Goal: Task Accomplishment & Management: Manage account settings

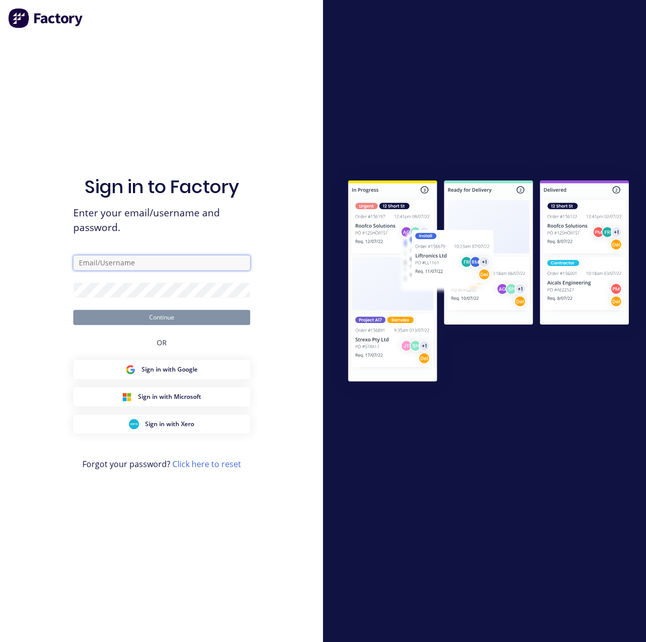
click at [119, 268] on input "text" at bounding box center [161, 262] width 177 height 15
type input "[PERSON_NAME][EMAIL_ADDRESS][PERSON_NAME][DOMAIN_NAME]"
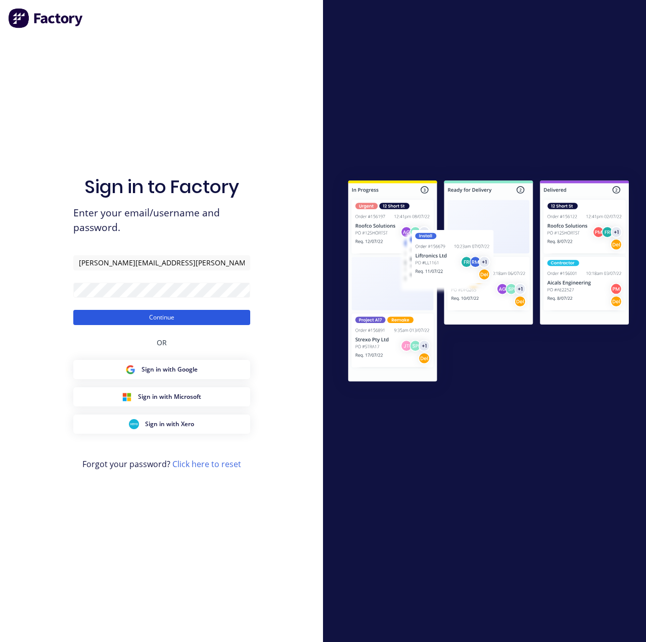
click at [213, 316] on button "Continue" at bounding box center [161, 317] width 177 height 15
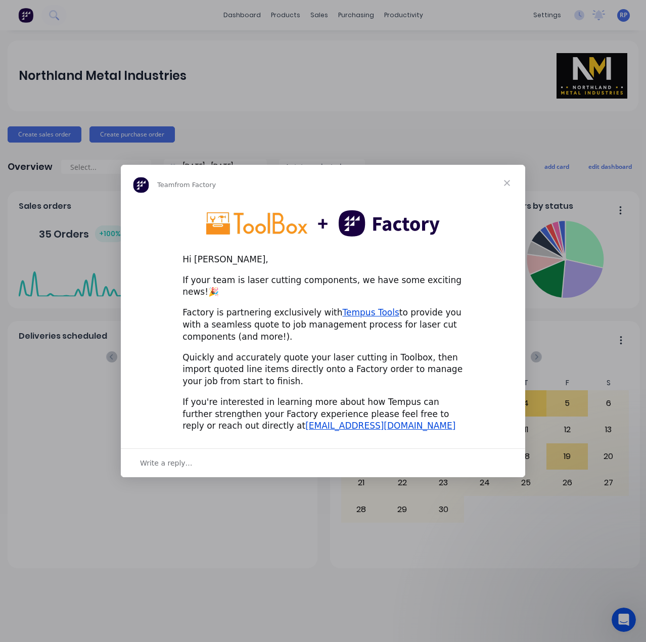
click at [508, 187] on span "Close" at bounding box center [507, 183] width 36 height 36
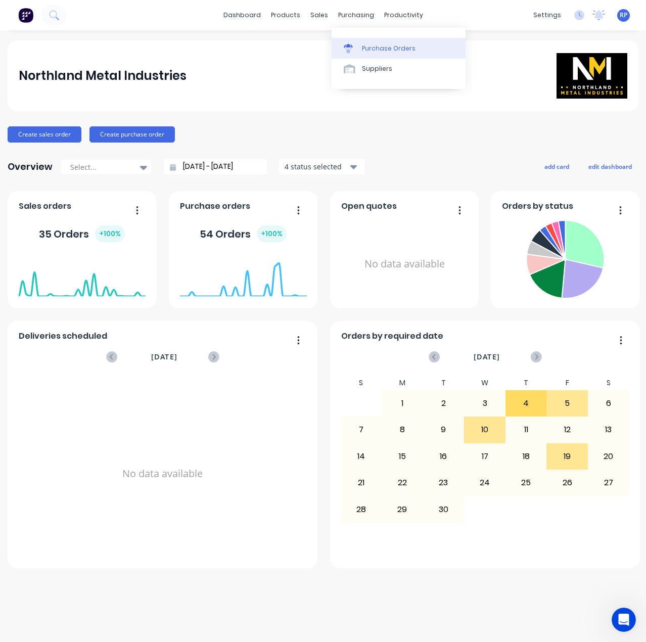
click at [372, 49] on div "Purchase Orders" at bounding box center [389, 48] width 54 height 9
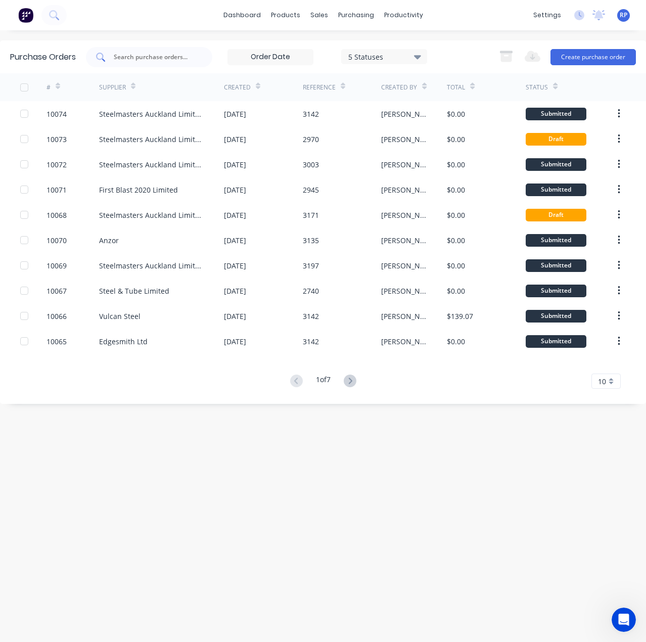
click at [151, 55] on input "text" at bounding box center [155, 57] width 84 height 10
type input "10047"
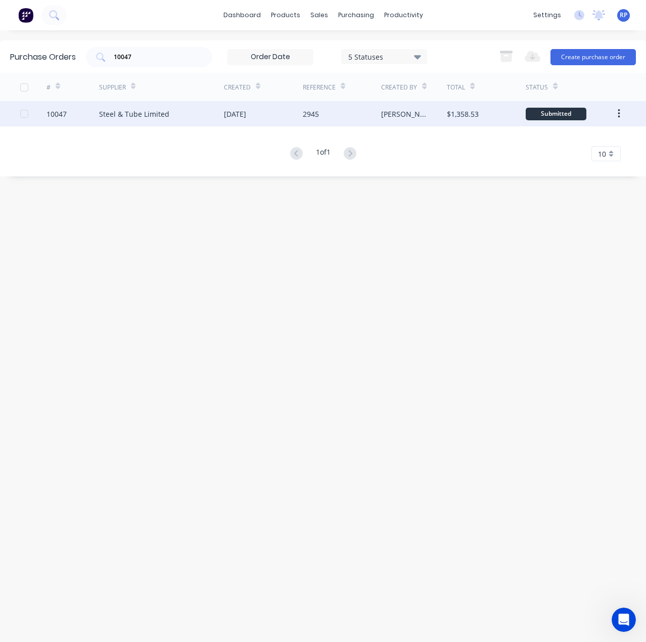
click at [139, 113] on div "Steel & Tube Limited" at bounding box center [134, 114] width 70 height 11
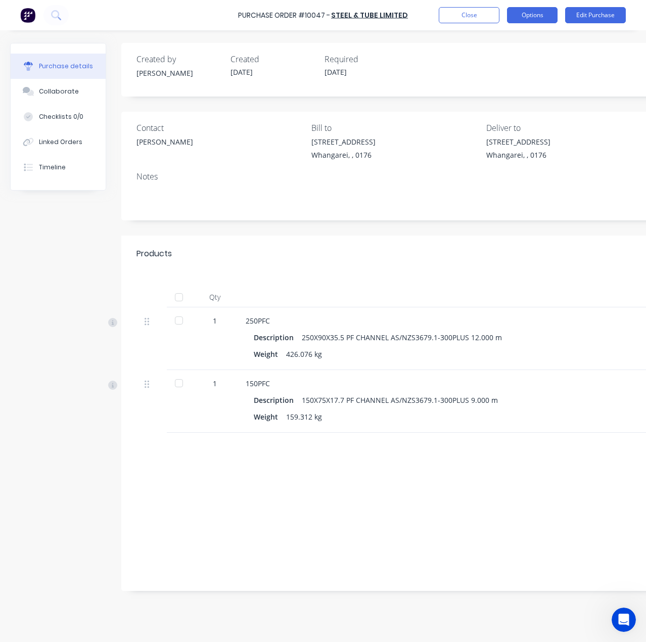
click at [525, 16] on button "Options" at bounding box center [532, 15] width 51 height 16
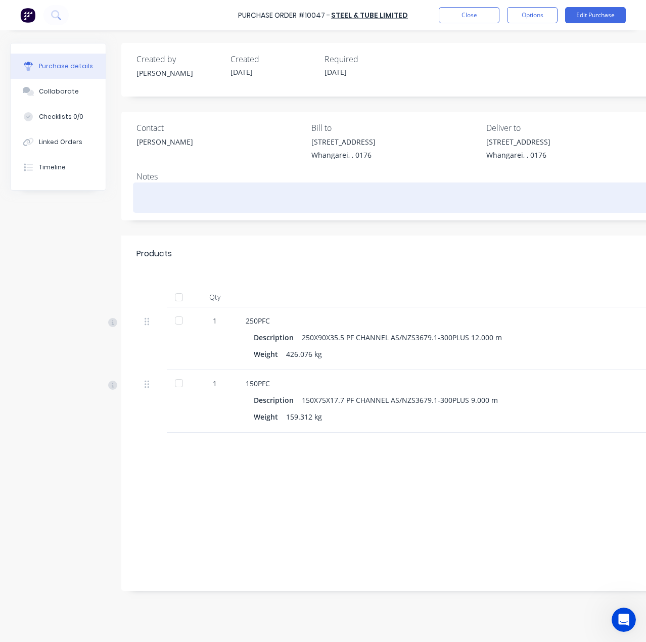
click at [528, 202] on textarea at bounding box center [483, 196] width 692 height 23
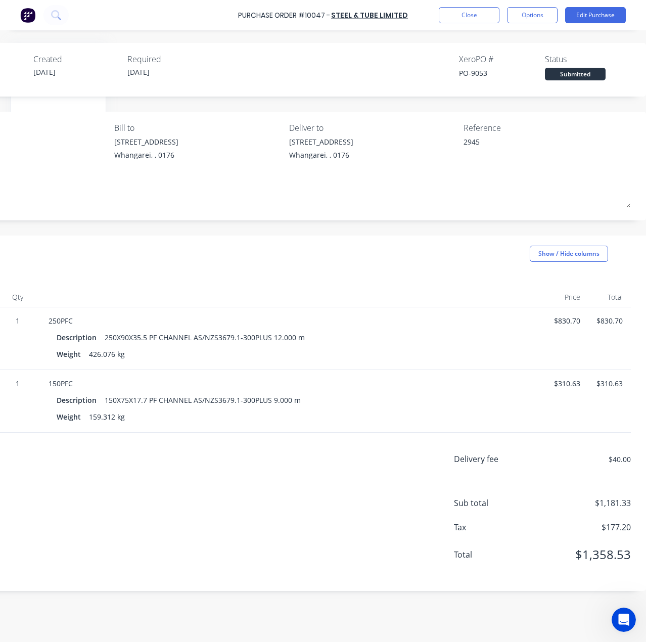
scroll to position [0, 204]
click at [47, 17] on button at bounding box center [55, 15] width 25 height 20
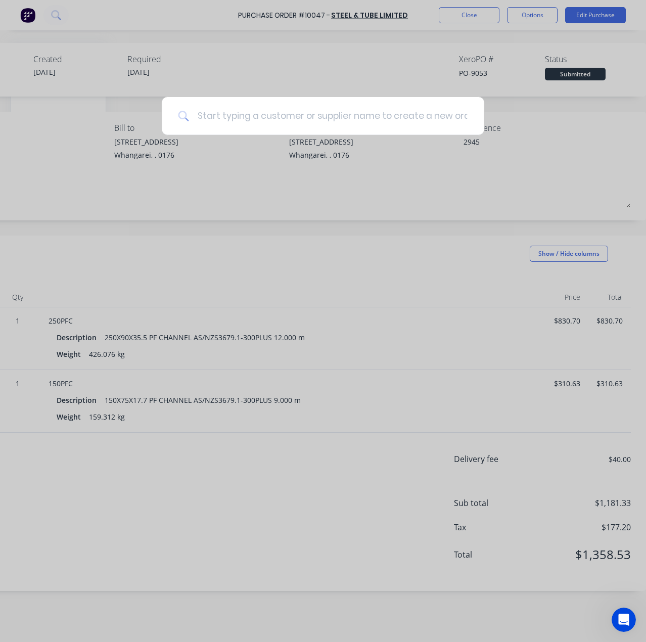
type textarea "x"
type input "1"
type textarea "x"
type input "10"
type textarea "x"
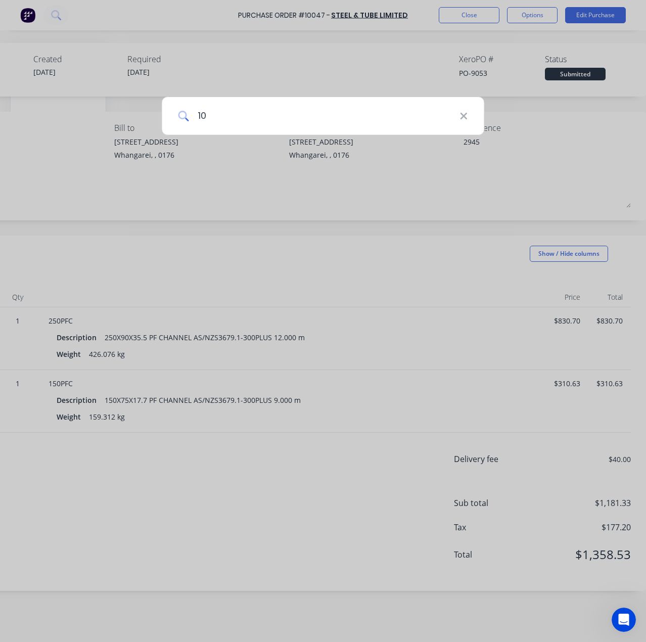
type input "100"
type textarea "x"
type input "1004"
type textarea "x"
type input "10049"
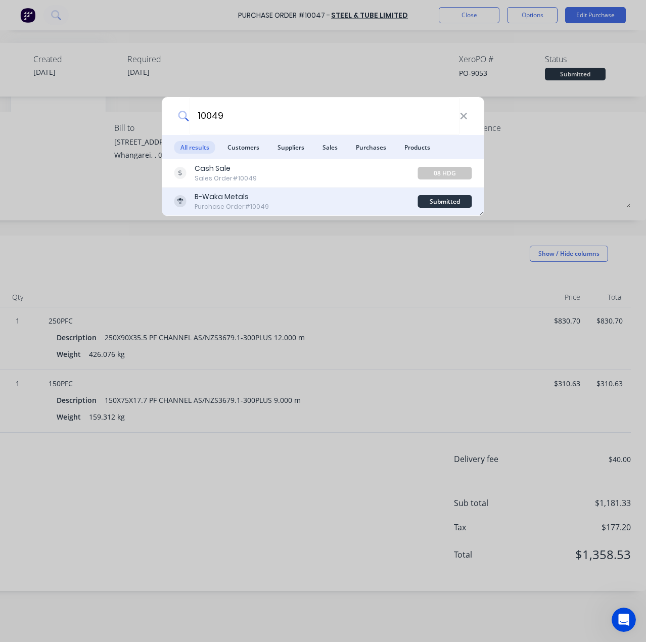
click at [263, 194] on div "B-Waka Metals" at bounding box center [232, 197] width 74 height 11
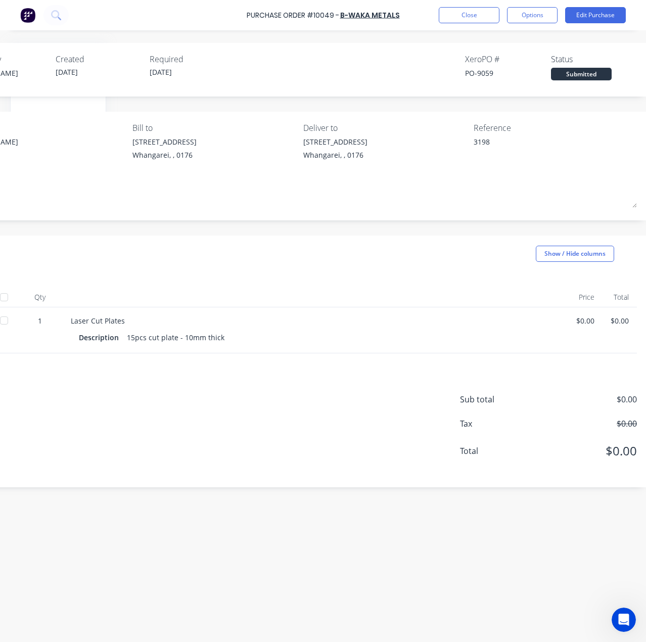
scroll to position [0, 188]
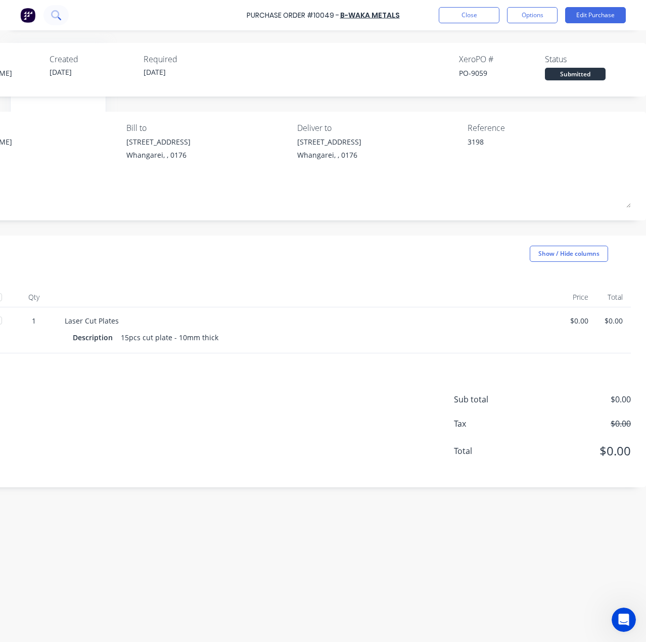
click at [59, 15] on icon at bounding box center [55, 14] width 8 height 8
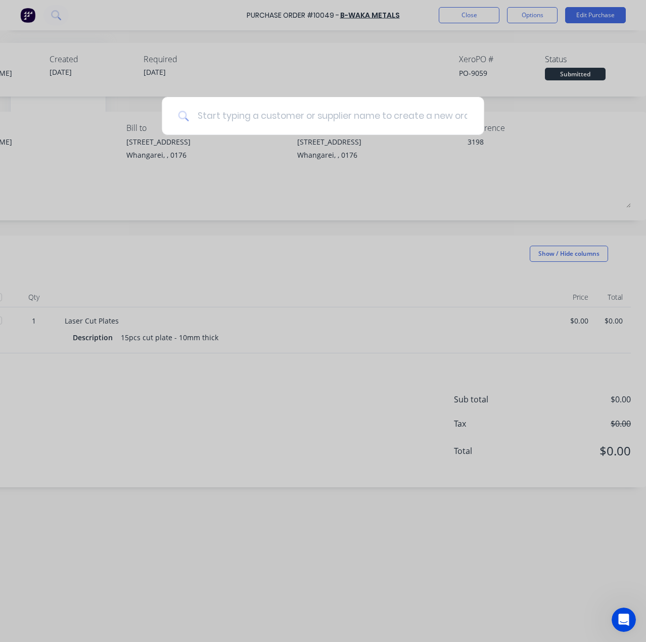
click at [225, 122] on input at bounding box center [328, 116] width 279 height 38
type textarea "x"
type input "1"
type textarea "x"
type input "10"
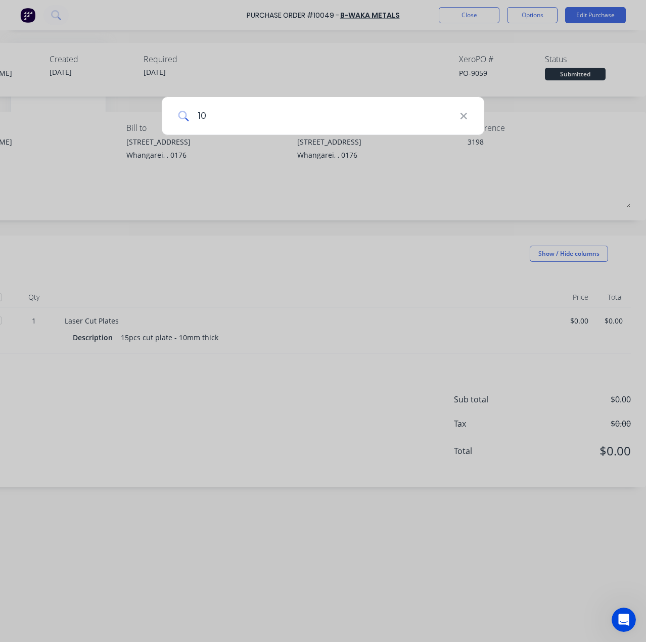
type textarea "x"
type input "100"
type textarea "x"
type input "1005"
type textarea "x"
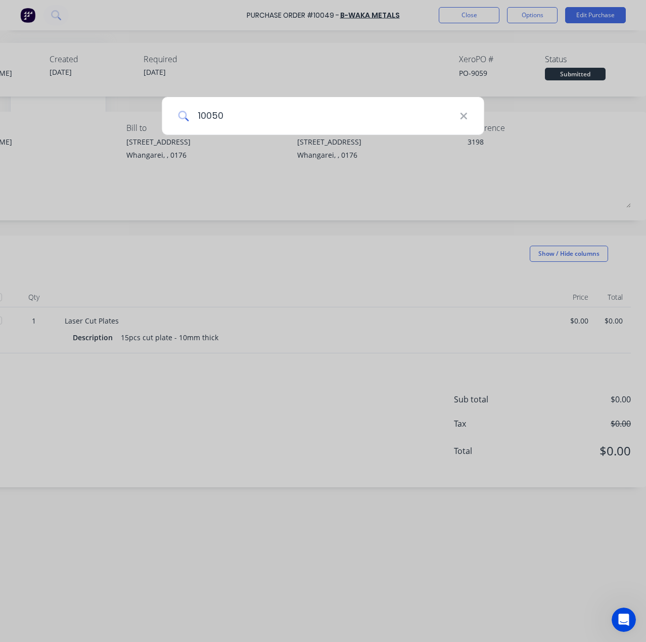
type input "10050"
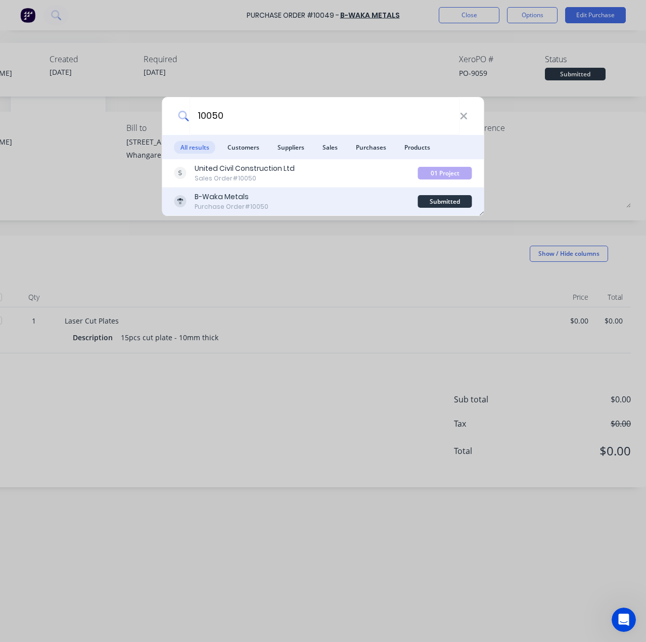
click at [282, 195] on div "B-Waka Metals Purchase Order #10050" at bounding box center [296, 202] width 244 height 20
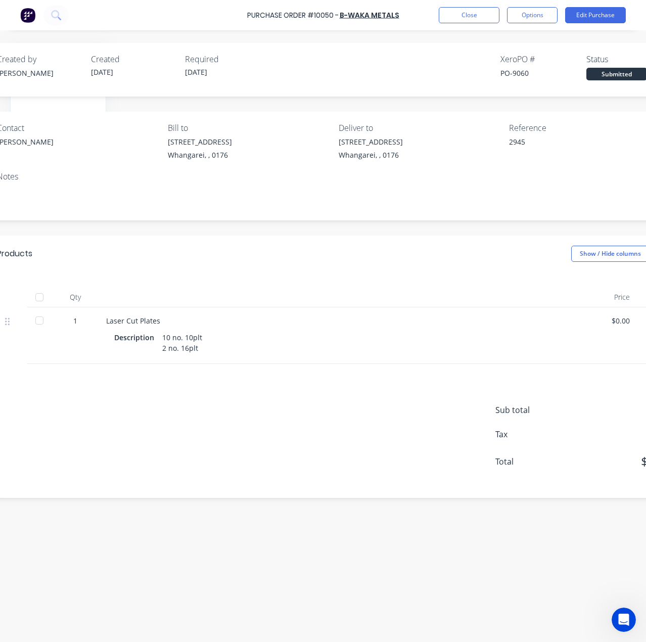
scroll to position [0, 188]
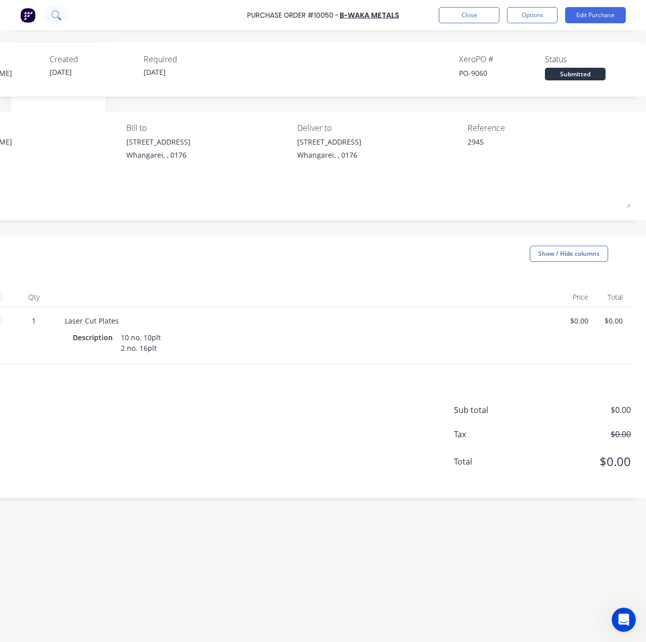
click at [62, 19] on button at bounding box center [55, 15] width 25 height 20
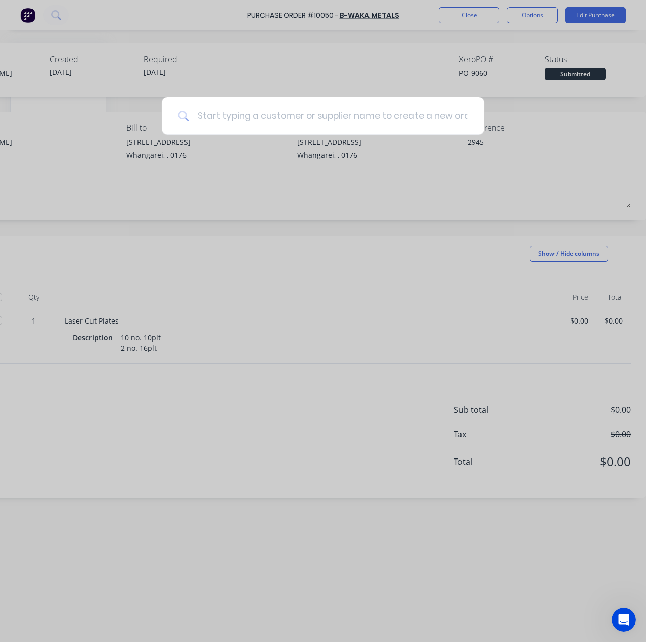
type textarea "x"
type input "1"
type textarea "x"
type input "10"
type textarea "x"
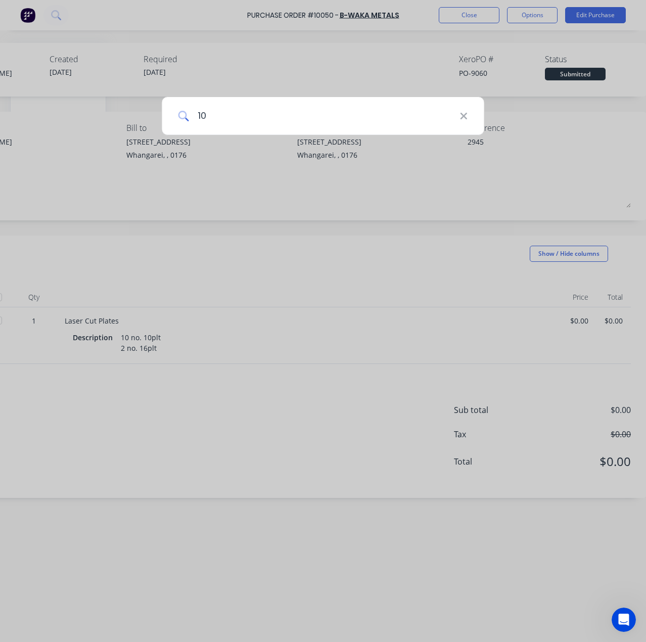
type input "100"
type textarea "x"
type input "1005"
type textarea "x"
type input "10053"
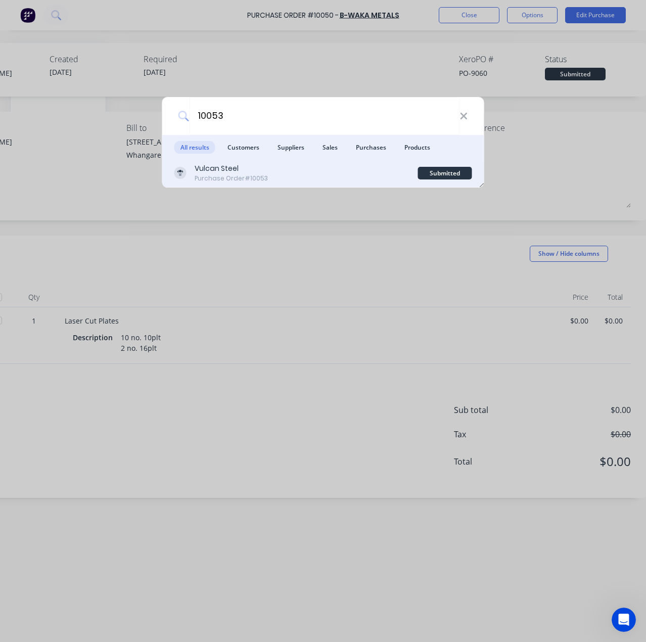
click at [333, 171] on div "Vulcan Steel Purchase Order #10053" at bounding box center [296, 173] width 244 height 20
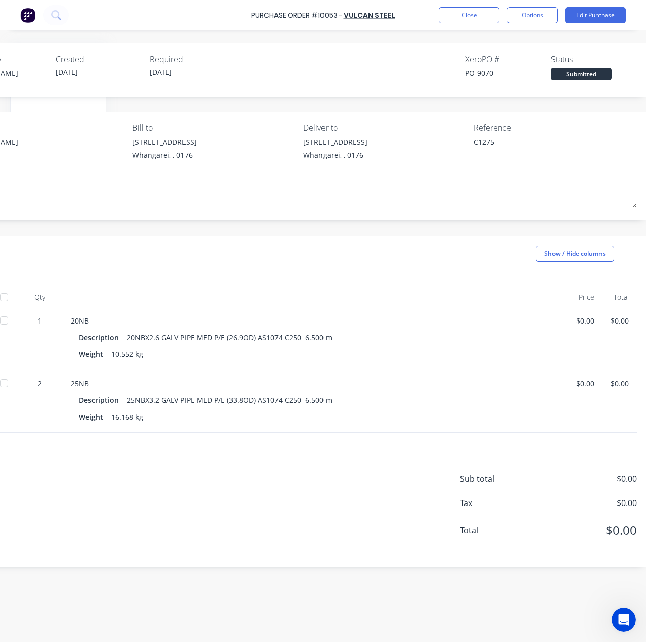
scroll to position [0, 188]
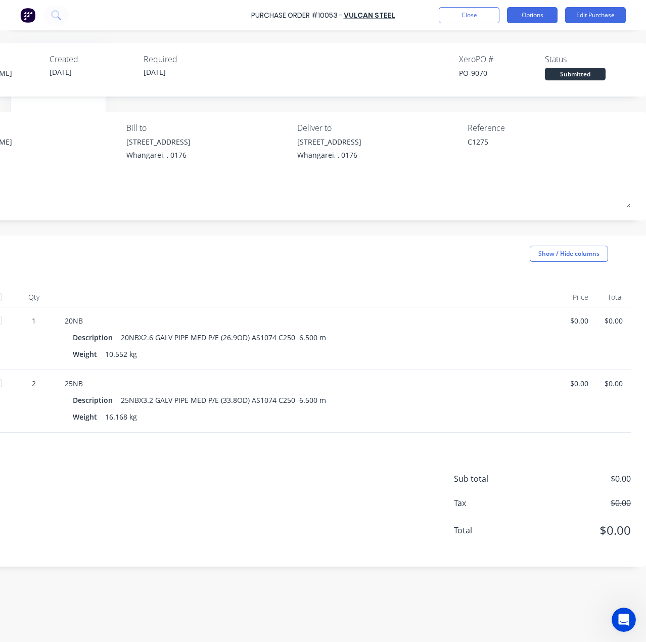
click at [520, 18] on button "Options" at bounding box center [532, 15] width 51 height 16
click at [399, 87] on div "Created by Brandon Created 02/09/25 Required 02/09/25 Xero PO # PO-9070 Status …" at bounding box center [293, 70] width 706 height 54
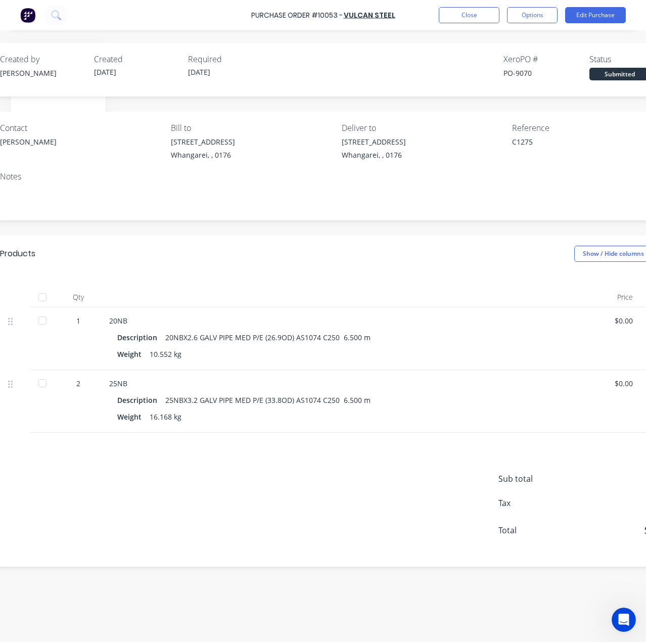
scroll to position [0, 0]
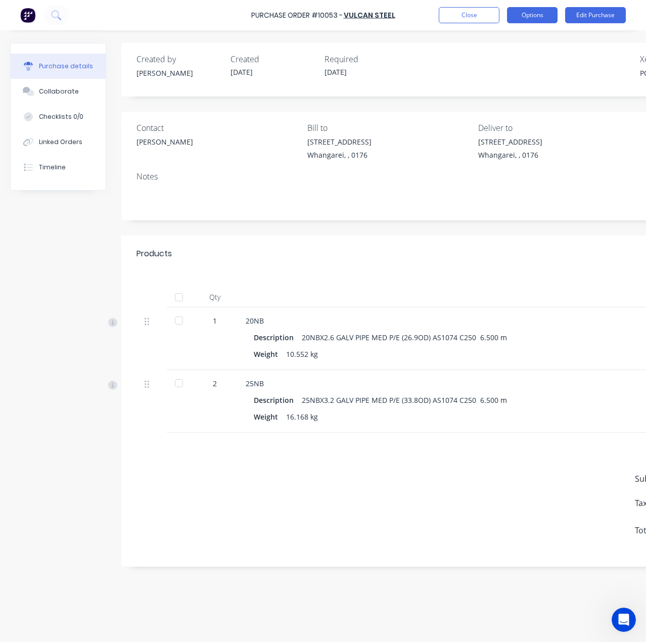
click at [530, 17] on button "Options" at bounding box center [532, 15] width 51 height 16
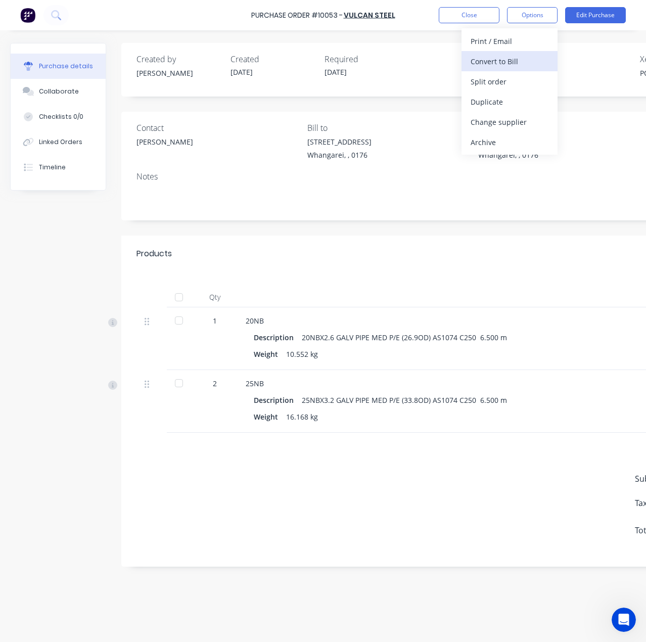
click at [527, 66] on div "Convert to Bill" at bounding box center [510, 61] width 78 height 15
type textarea "x"
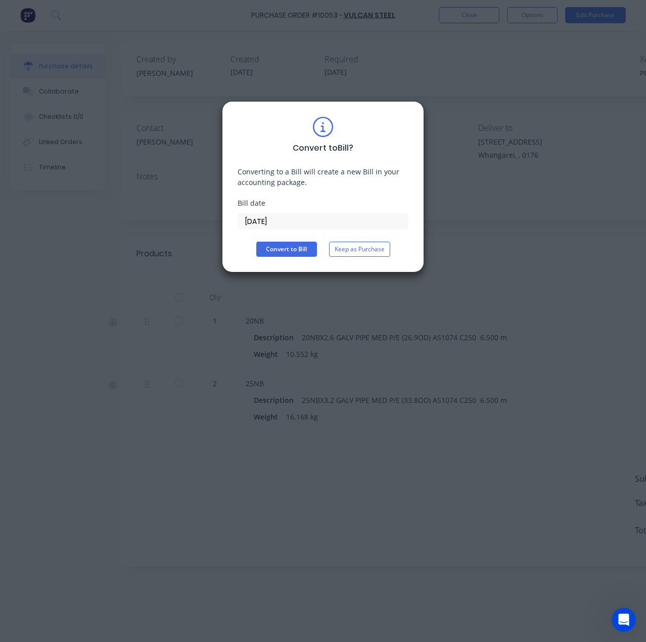
click at [304, 226] on input "11/09/25" at bounding box center [323, 221] width 170 height 15
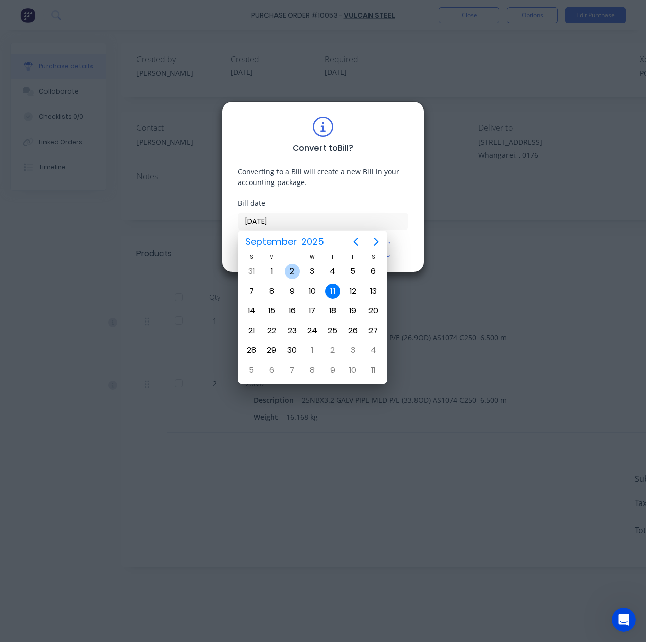
click at [297, 275] on div "2" at bounding box center [292, 271] width 15 height 15
type input "02/09/25"
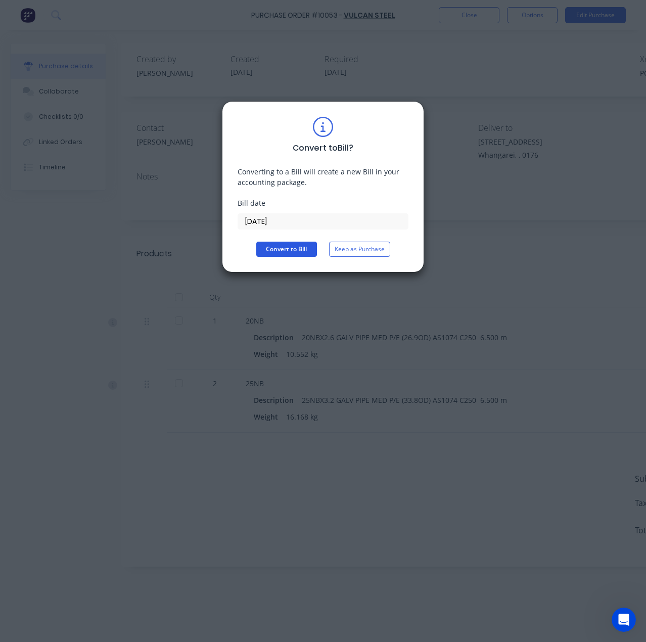
click at [302, 250] on button "Convert to Bill" at bounding box center [286, 249] width 61 height 15
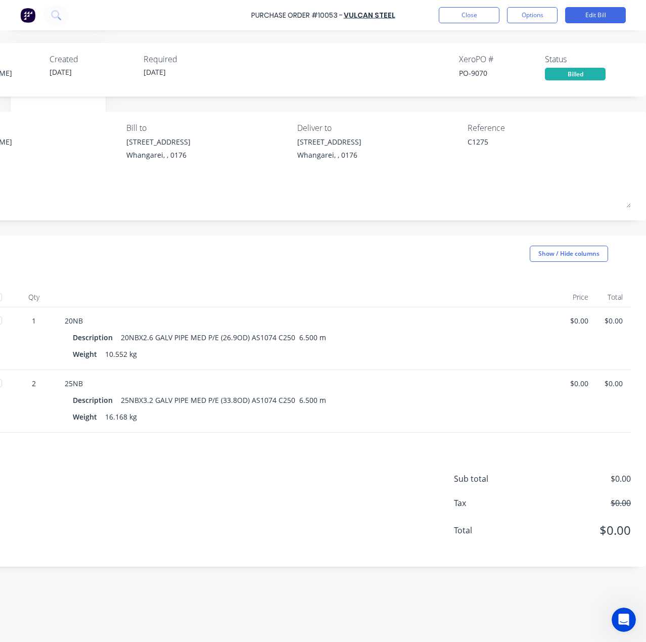
scroll to position [0, 188]
click at [504, 441] on div "Sub total $0.00 Tax $0.00 Total $0.00" at bounding box center [293, 500] width 706 height 134
click at [307, 328] on div "20NB Description 20NBX2.6 GALV PIPE MED P/E (26.9OD) AS1074 C250 6.500 m Weight…" at bounding box center [310, 338] width 506 height 63
click at [299, 353] on div "Weight 10.552 kg" at bounding box center [309, 354] width 473 height 15
drag, startPoint x: 352, startPoint y: 400, endPoint x: 549, endPoint y: 448, distance: 203.1
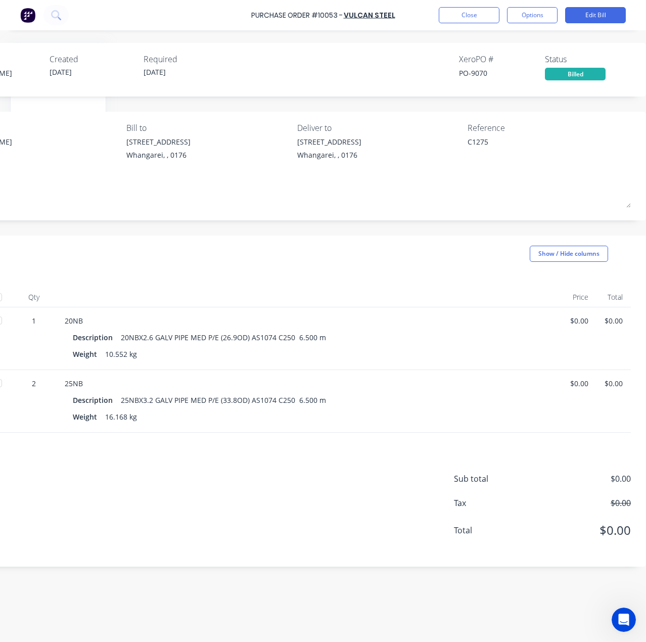
click at [353, 401] on div "Description 25NBX3.2 GALV PIPE MED P/E (33.8OD) AS1074 C250 6.500 m" at bounding box center [309, 400] width 473 height 15
click at [587, 536] on span "$0.00" at bounding box center [580, 530] width 101 height 18
click at [597, 14] on button "Edit Bill" at bounding box center [595, 15] width 61 height 16
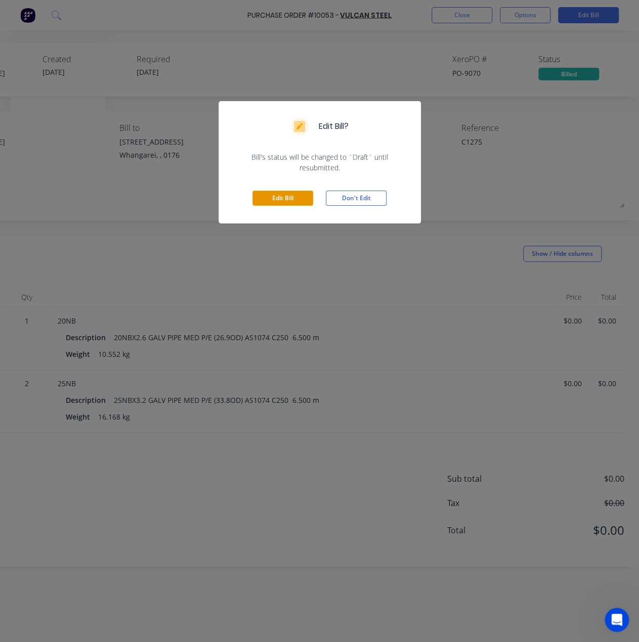
click at [290, 195] on button "Edit Bill" at bounding box center [282, 198] width 61 height 15
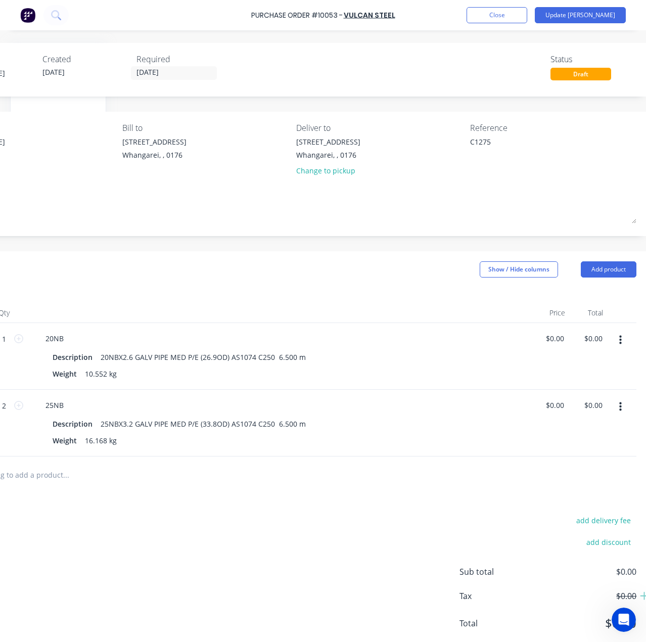
click at [579, 355] on div "$0.00 $0.00" at bounding box center [592, 356] width 38 height 67
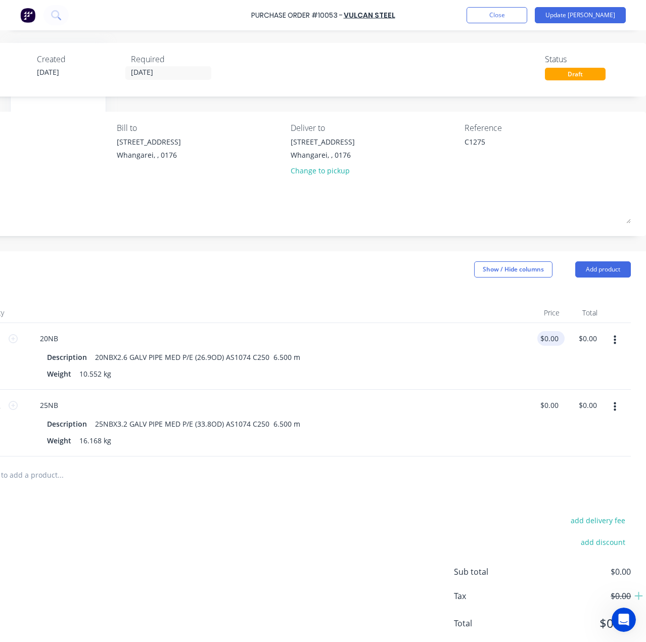
type textarea "x"
type input "0.00"
click at [545, 338] on input "0.00" at bounding box center [550, 338] width 19 height 15
type textarea "x"
drag, startPoint x: 551, startPoint y: 336, endPoint x: 535, endPoint y: 337, distance: 16.2
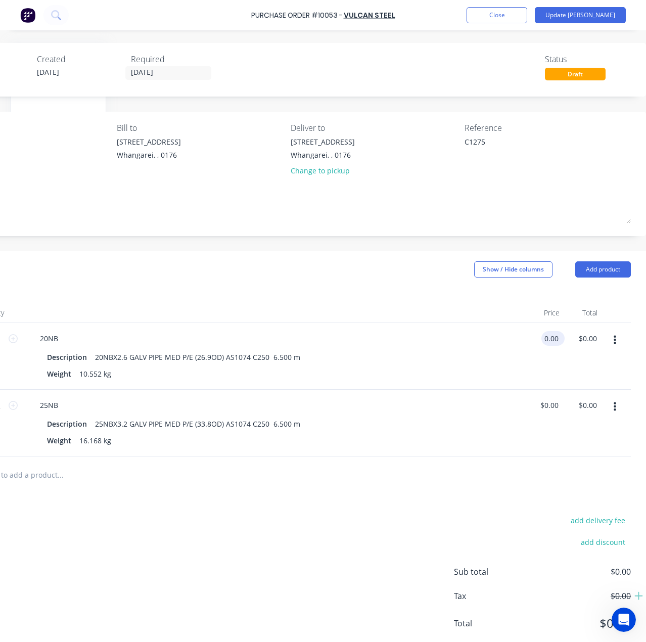
click at [541, 337] on input "0.00" at bounding box center [550, 338] width 19 height 15
type input "30.6"
type textarea "x"
type input "$30.60"
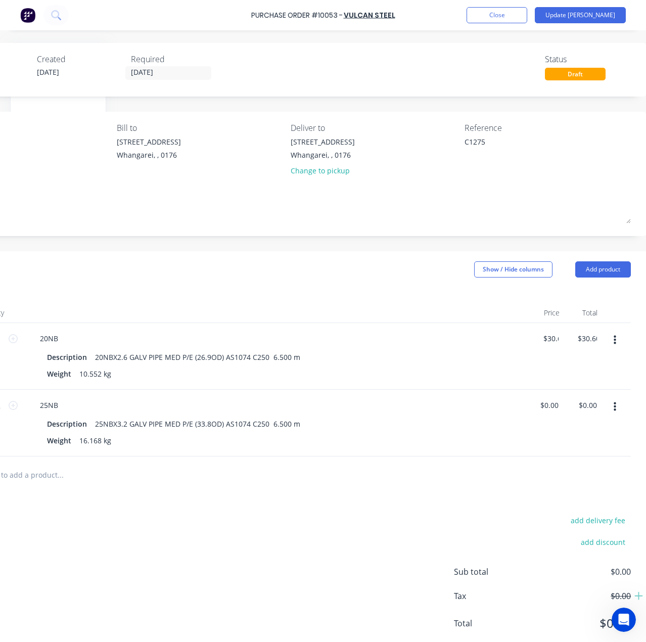
click at [536, 368] on div "$30.60 30.6" at bounding box center [548, 356] width 38 height 67
type textarea "x"
type input "0.00"
click at [544, 408] on input "0.00" at bounding box center [547, 405] width 19 height 15
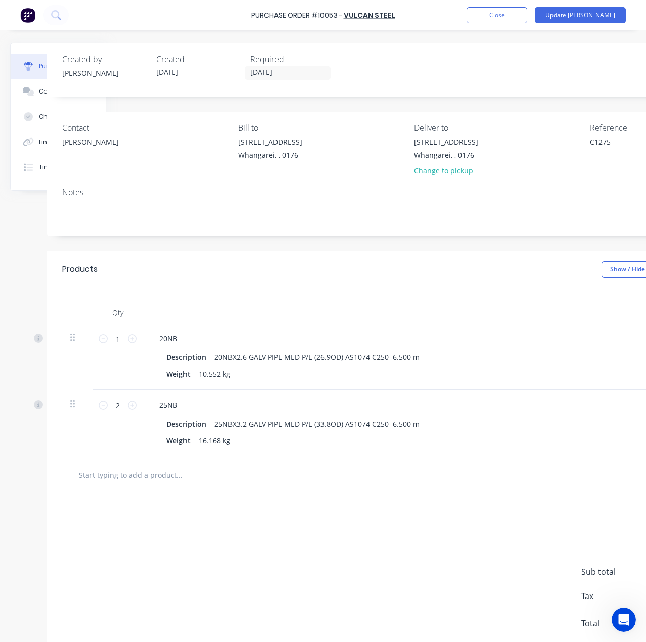
scroll to position [0, 209]
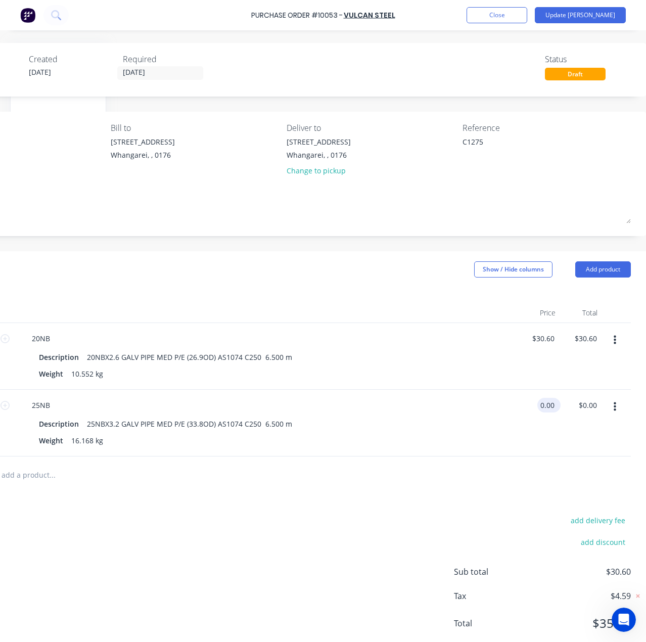
click at [542, 406] on input "0.00" at bounding box center [546, 405] width 19 height 15
type textarea "x"
drag, startPoint x: 546, startPoint y: 405, endPoint x: 522, endPoint y: 405, distance: 23.8
click at [522, 405] on div "0.00 0.00" at bounding box center [542, 423] width 42 height 67
type input "46.89"
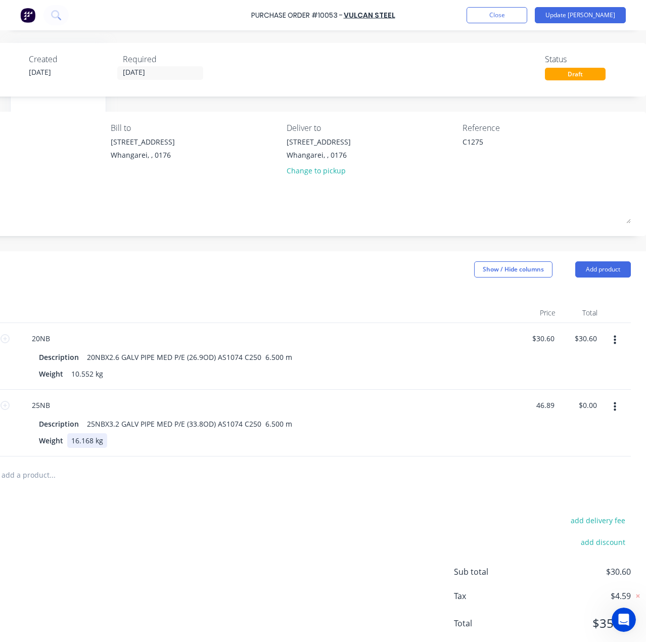
type textarea "x"
type input "$46.89"
type input "$93.78"
click at [505, 435] on div "Description 25NBX3.2 GALV PIPE MED P/E (33.8OD) AS1074 C250 6.500 m Weight 16.1…" at bounding box center [268, 432] width 489 height 31
click at [607, 19] on button "Update Bill" at bounding box center [580, 15] width 91 height 16
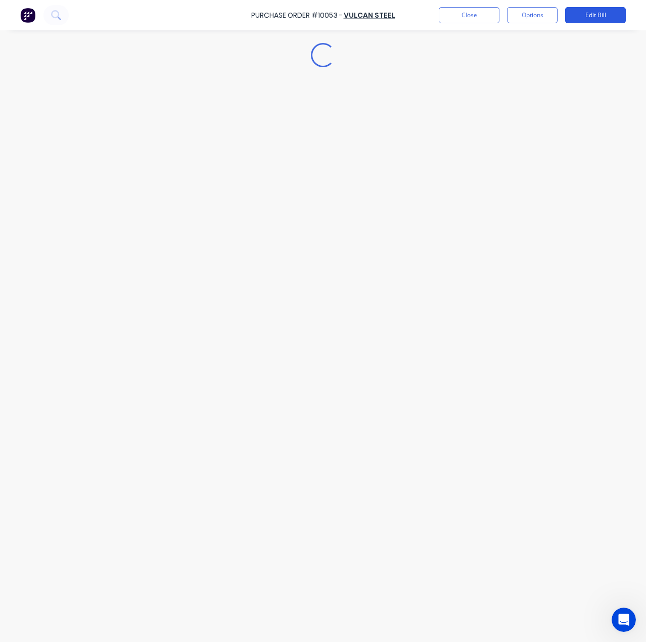
scroll to position [0, 0]
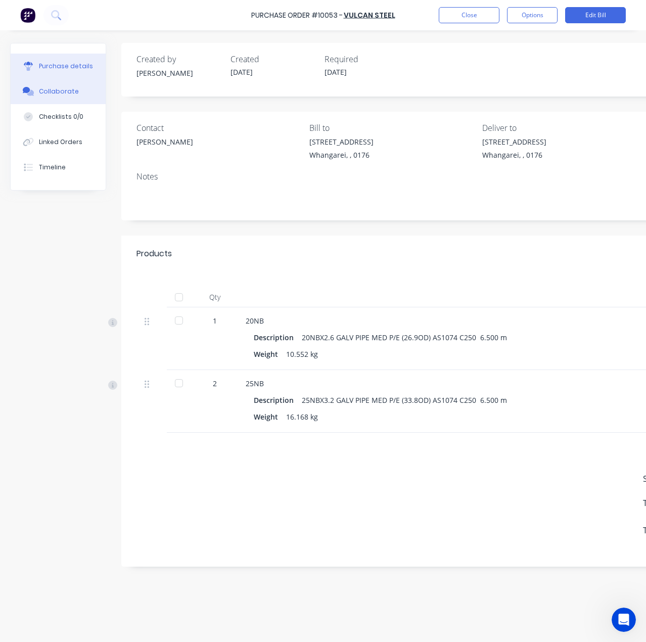
click at [73, 88] on div "Collaborate" at bounding box center [59, 91] width 40 height 9
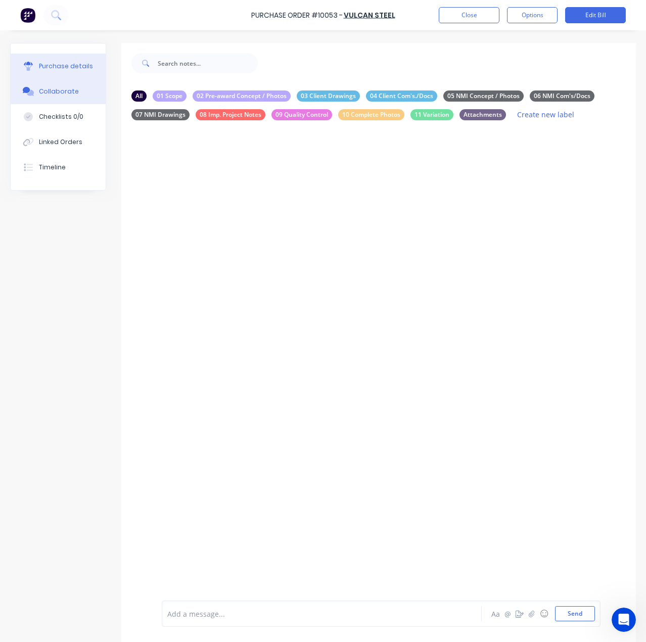
click at [83, 72] on button "Purchase details" at bounding box center [58, 66] width 95 height 25
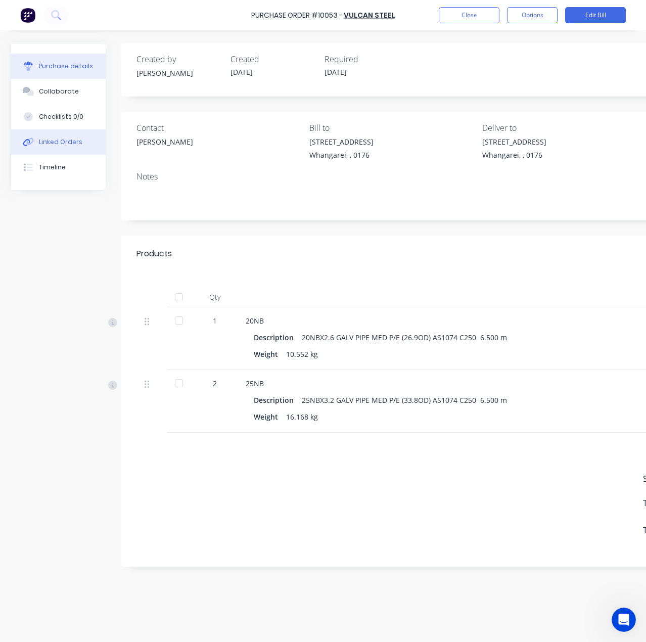
click at [79, 135] on button "Linked Orders" at bounding box center [58, 141] width 95 height 25
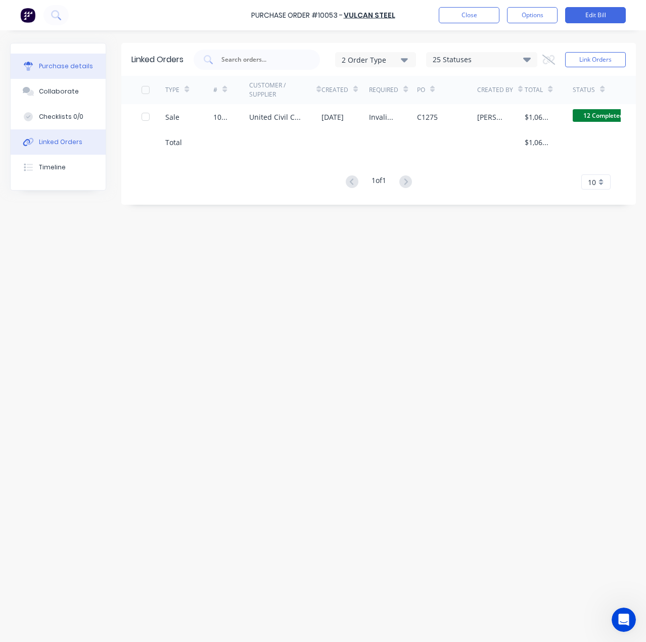
click at [80, 67] on div "Purchase details" at bounding box center [66, 66] width 54 height 9
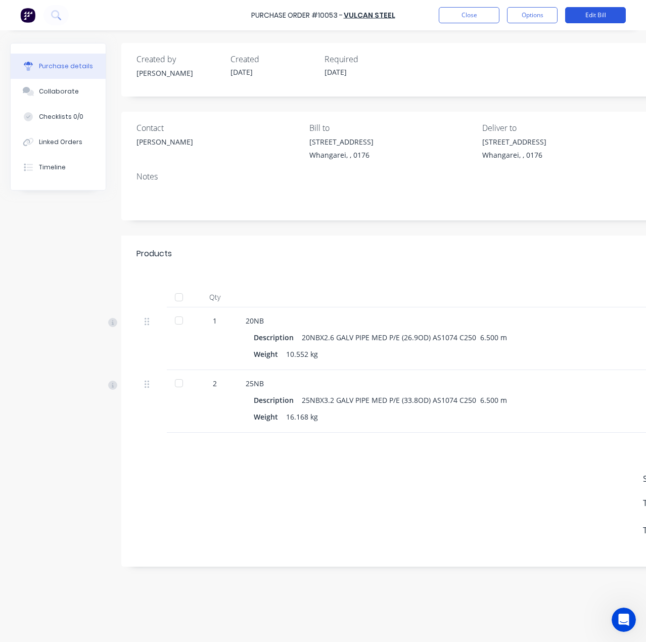
click at [620, 14] on button "Edit Bill" at bounding box center [595, 15] width 61 height 16
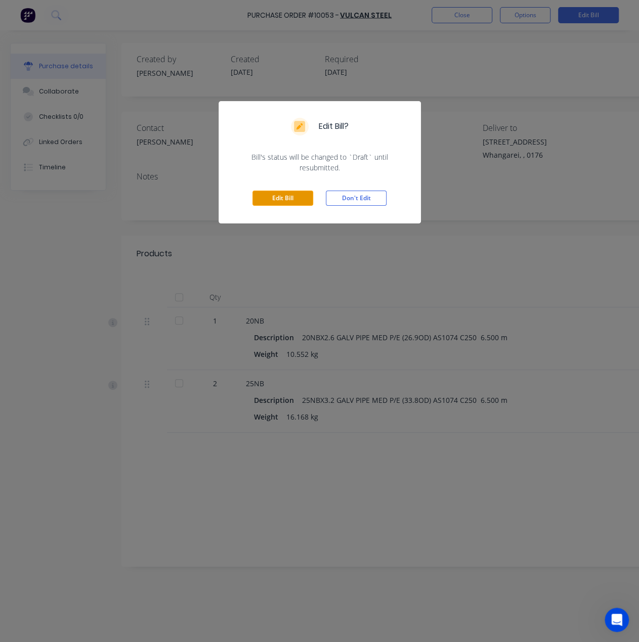
click at [296, 199] on button "Edit Bill" at bounding box center [282, 198] width 61 height 15
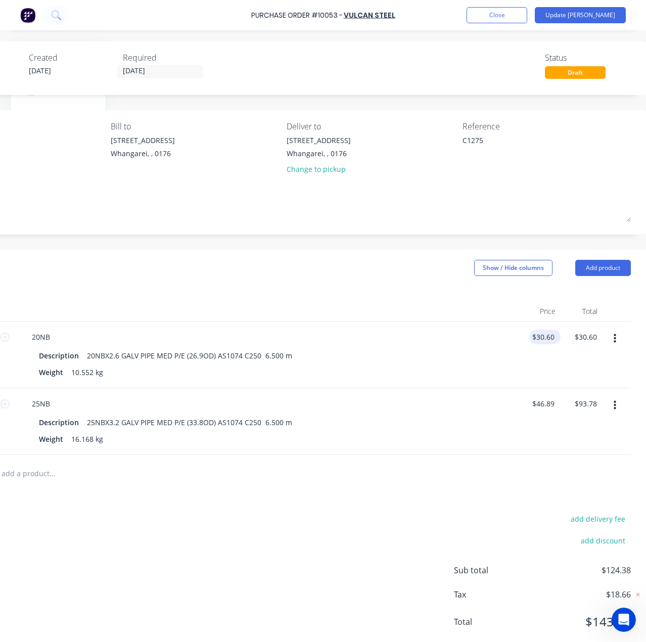
scroll to position [0, 209]
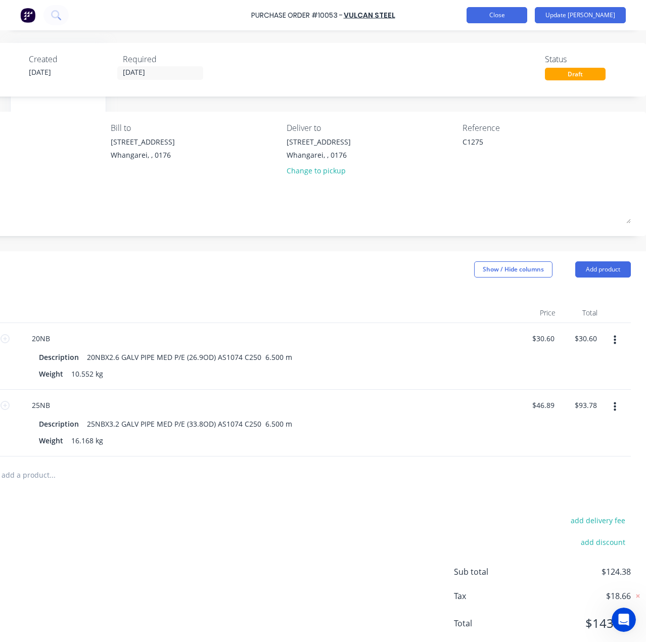
type textarea "x"
click at [527, 14] on button "Close" at bounding box center [497, 15] width 61 height 16
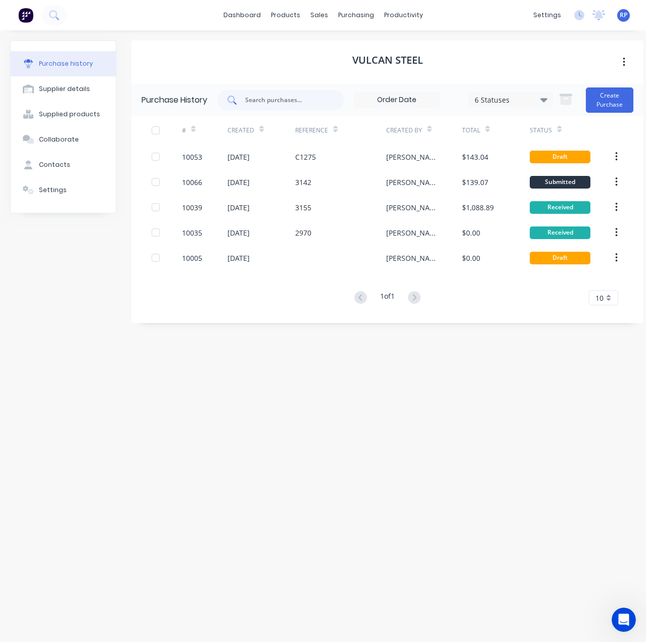
click at [267, 106] on div at bounding box center [280, 100] width 126 height 20
type input "10049"
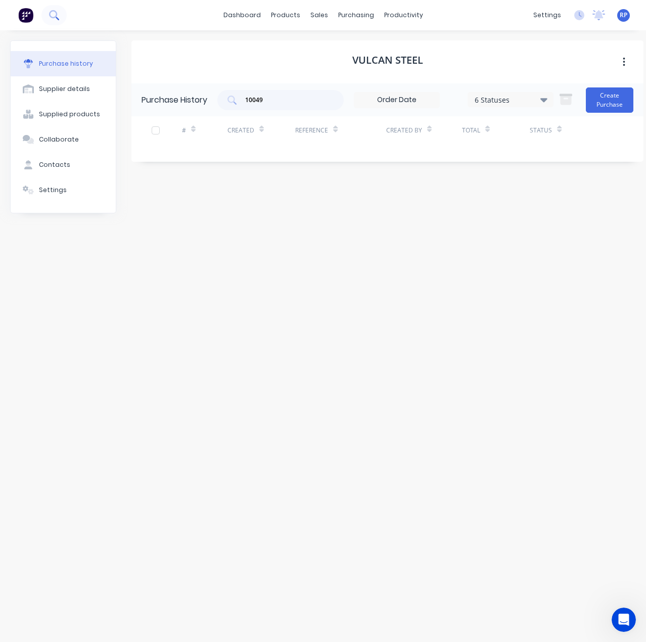
click at [53, 13] on icon at bounding box center [54, 15] width 10 height 10
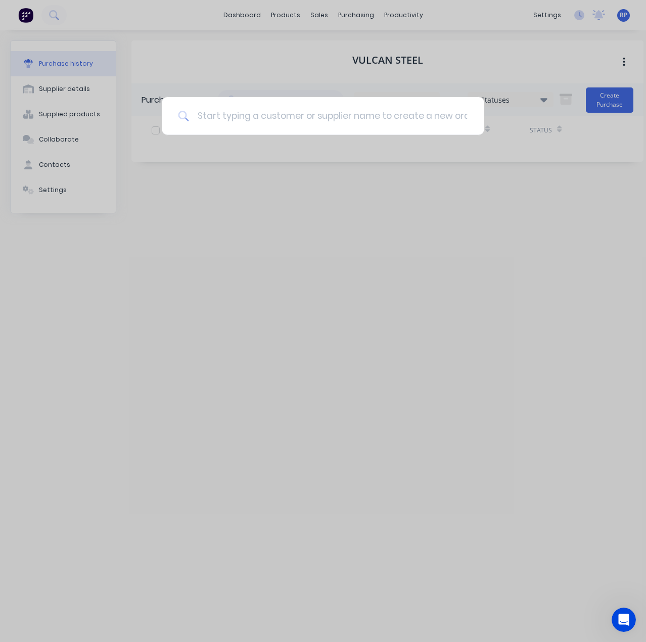
click at [214, 116] on input at bounding box center [328, 116] width 279 height 38
type input "10049"
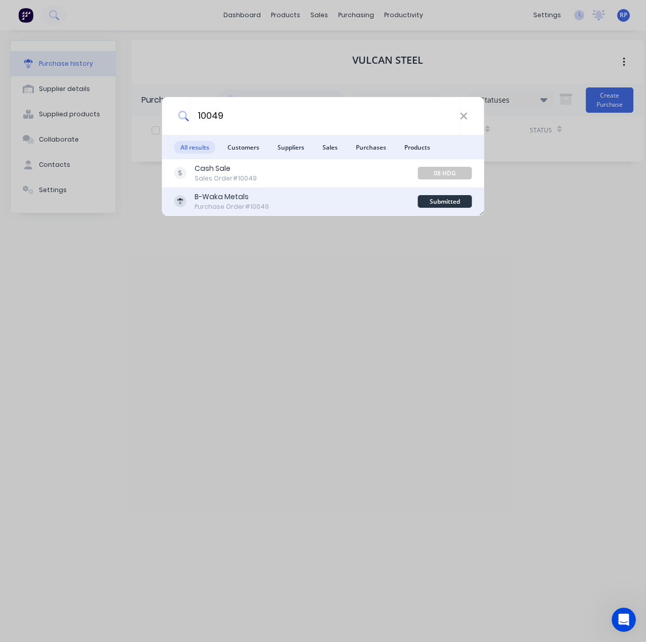
click at [263, 200] on div "B-Waka Metals" at bounding box center [232, 197] width 74 height 11
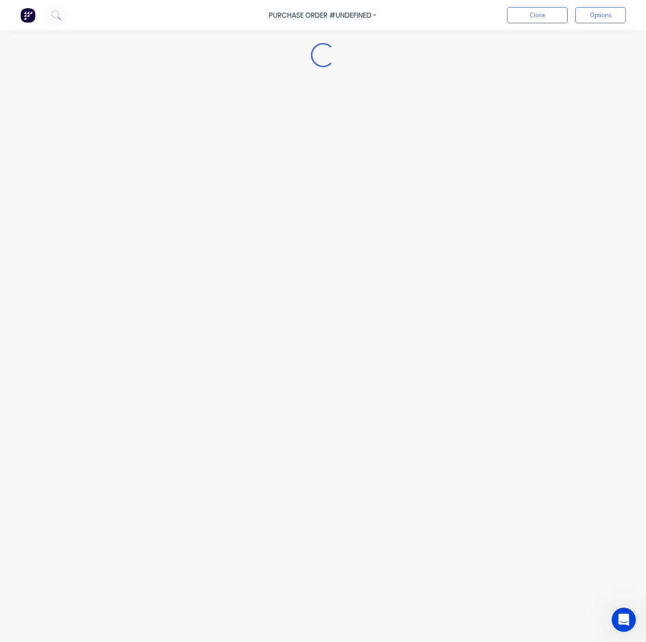
type textarea "x"
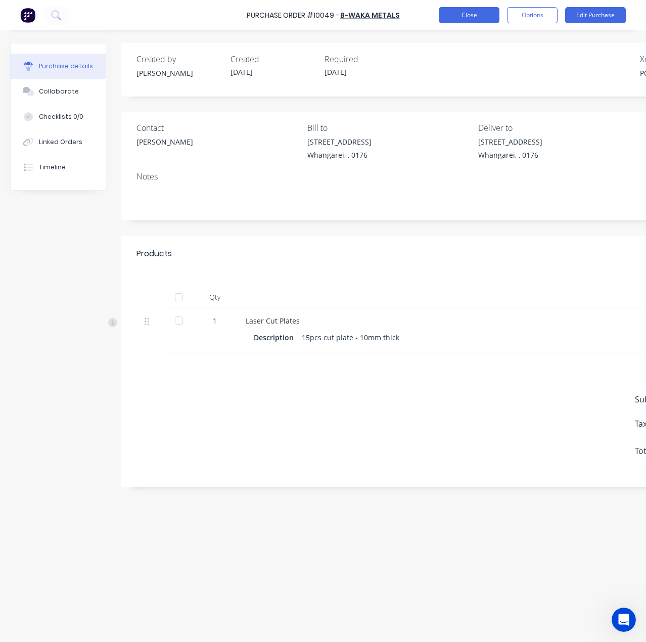
click at [473, 21] on button "Close" at bounding box center [469, 15] width 61 height 16
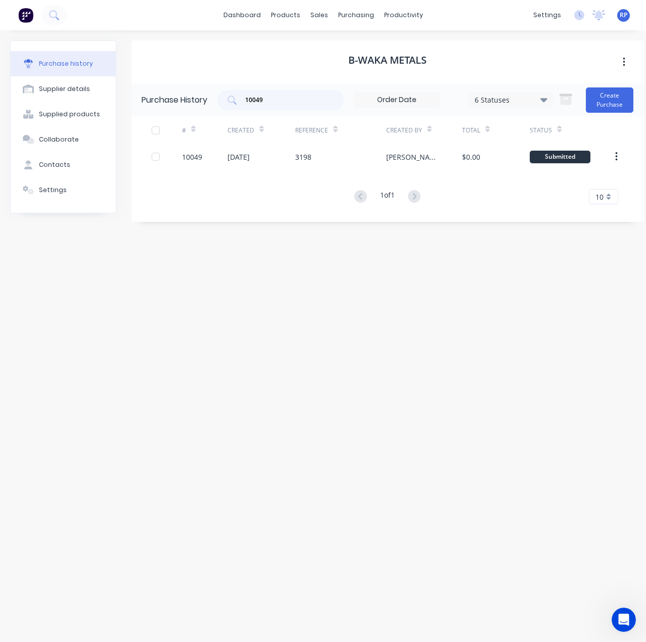
click at [63, 68] on button "Purchase history" at bounding box center [63, 63] width 105 height 25
click at [66, 83] on button "Supplier details" at bounding box center [63, 88] width 105 height 25
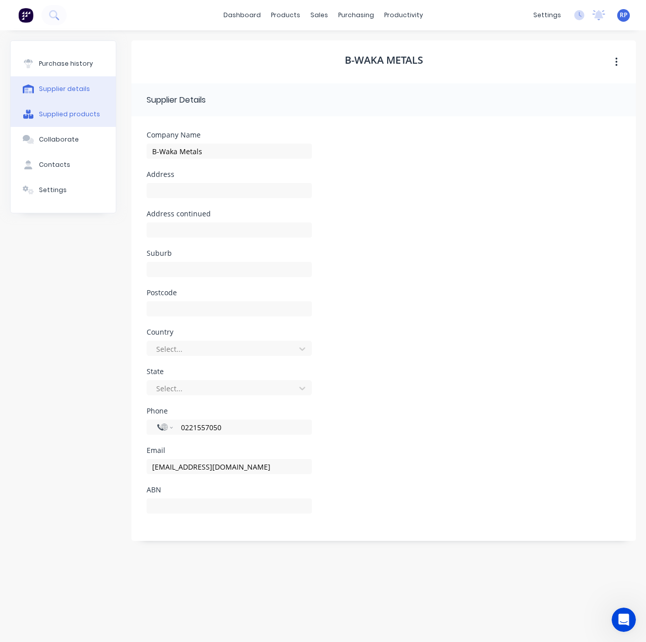
click at [67, 110] on div "Supplied products" at bounding box center [69, 114] width 61 height 9
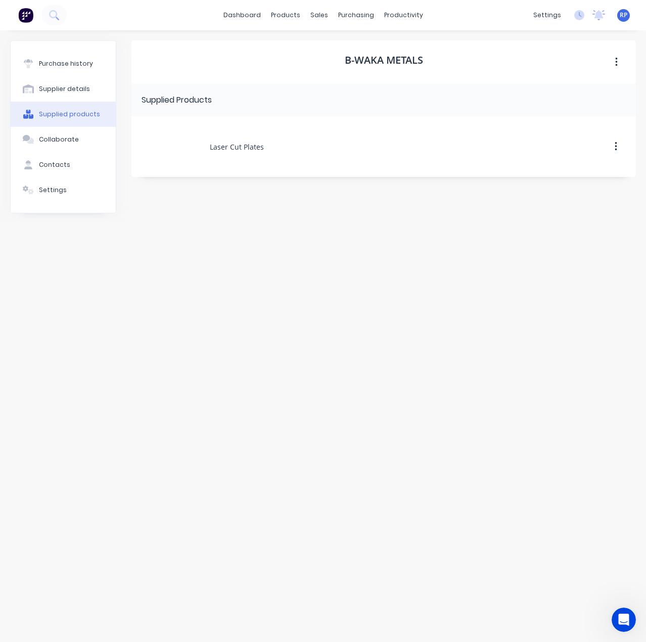
click at [32, 14] on img at bounding box center [25, 15] width 15 height 15
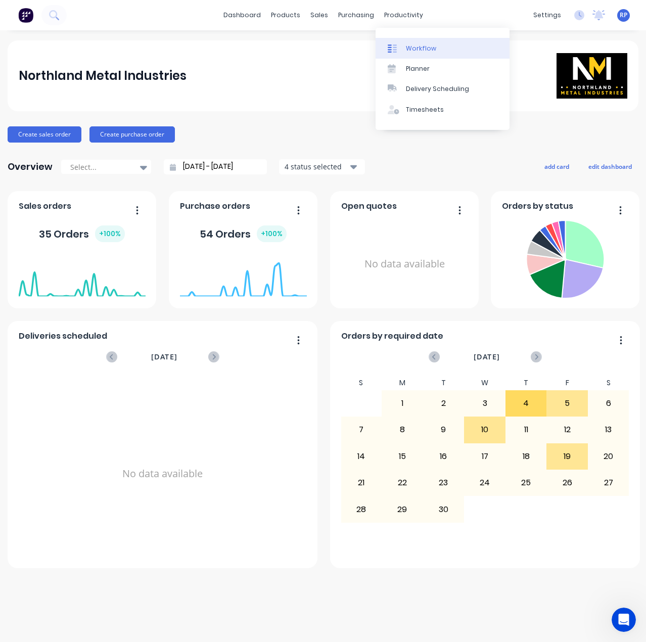
click at [414, 47] on div "Workflow" at bounding box center [421, 48] width 30 height 9
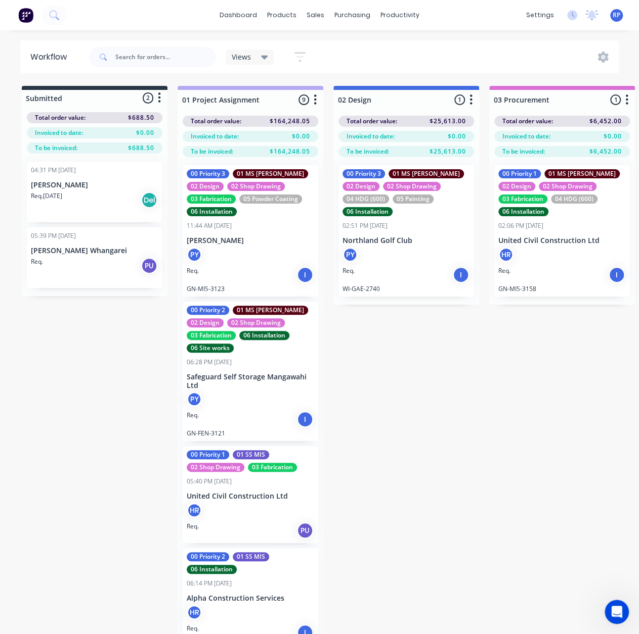
click at [244, 17] on link "dashboard" at bounding box center [238, 15] width 48 height 15
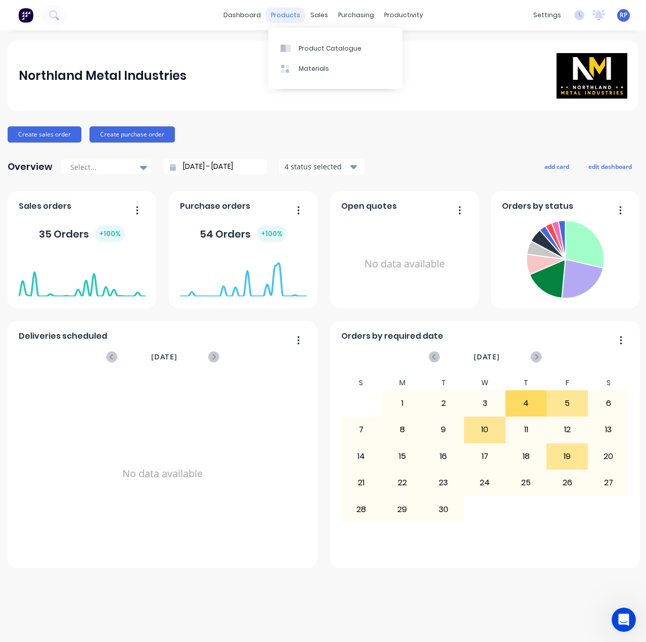
click at [292, 17] on div "products" at bounding box center [285, 15] width 39 height 15
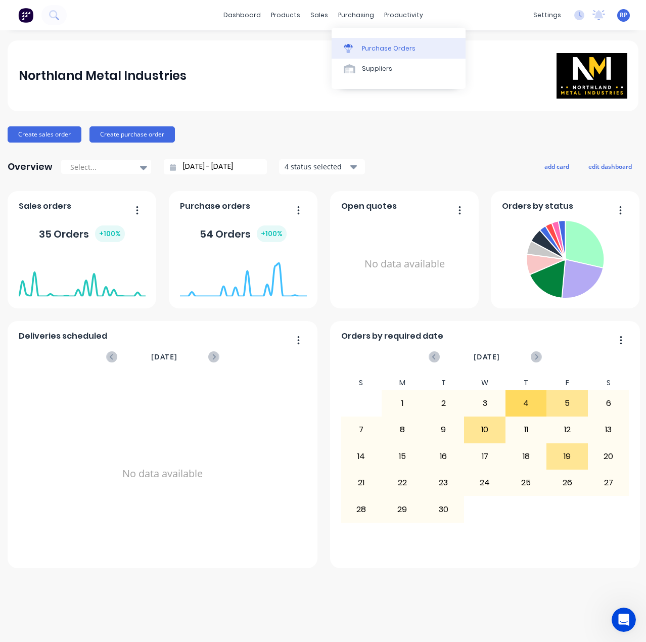
click at [376, 45] on div "Purchase Orders" at bounding box center [389, 48] width 54 height 9
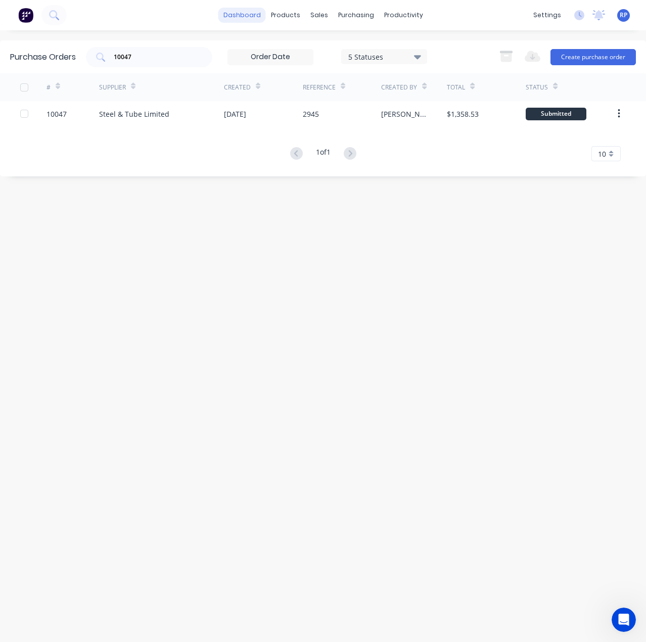
click at [246, 15] on link "dashboard" at bounding box center [242, 15] width 48 height 15
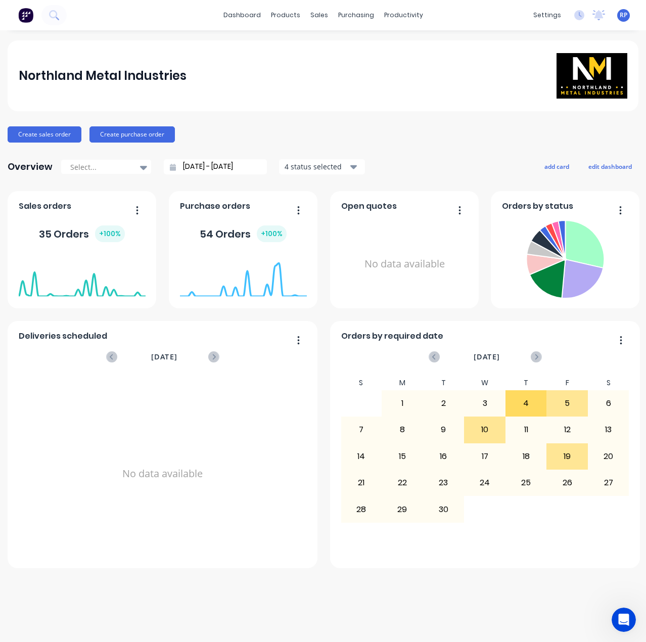
click at [82, 252] on div at bounding box center [82, 270] width 127 height 43
click at [80, 240] on div "35 Orders + 100 %" at bounding box center [82, 233] width 86 height 17
click at [223, 243] on div "54 Orders + 100 %" at bounding box center [243, 234] width 127 height 30
click at [227, 231] on div "54 Orders + 100 %" at bounding box center [243, 233] width 87 height 17
click at [344, 240] on div "No data available" at bounding box center [404, 264] width 127 height 96
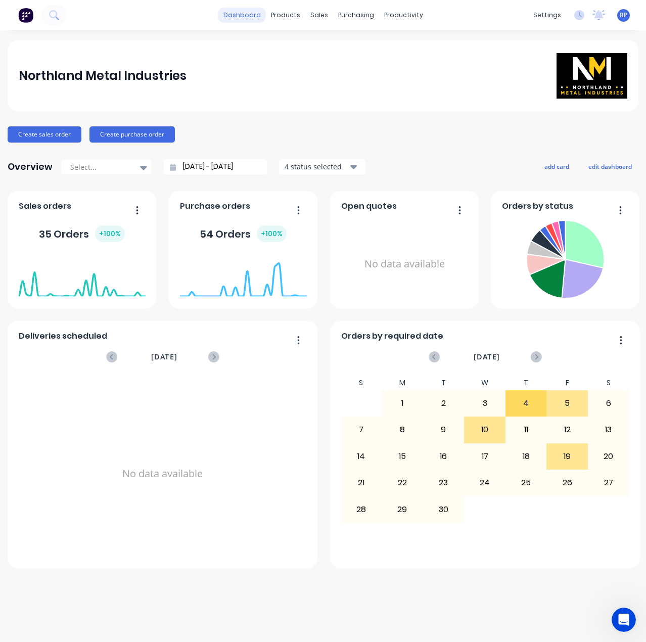
click at [256, 19] on link "dashboard" at bounding box center [242, 15] width 48 height 15
click at [57, 17] on icon at bounding box center [54, 15] width 10 height 10
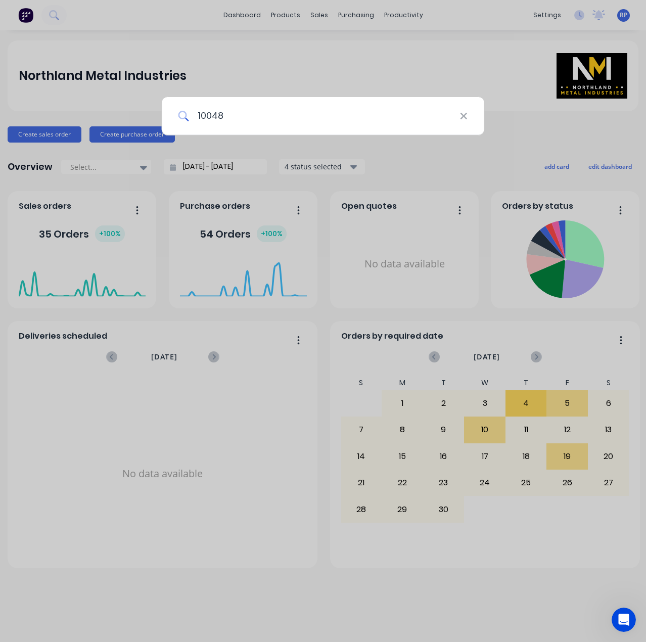
type input "10048"
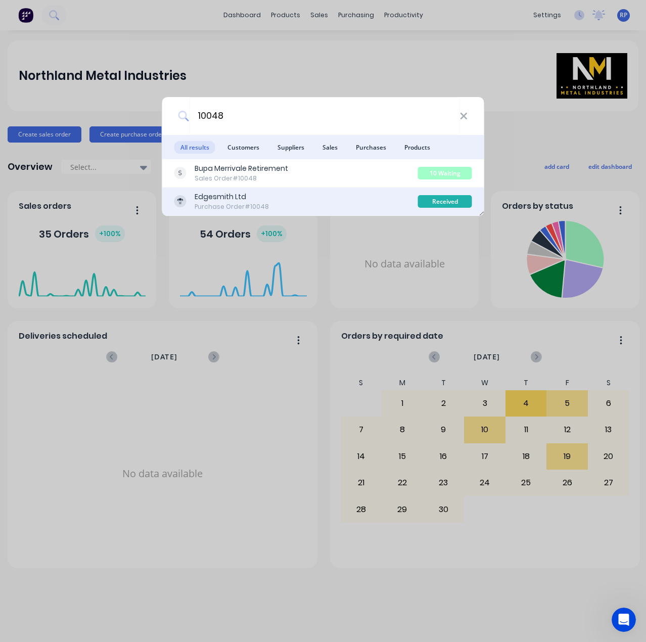
click at [359, 202] on div "Edgesmith Ltd Purchase Order #10048" at bounding box center [296, 202] width 244 height 20
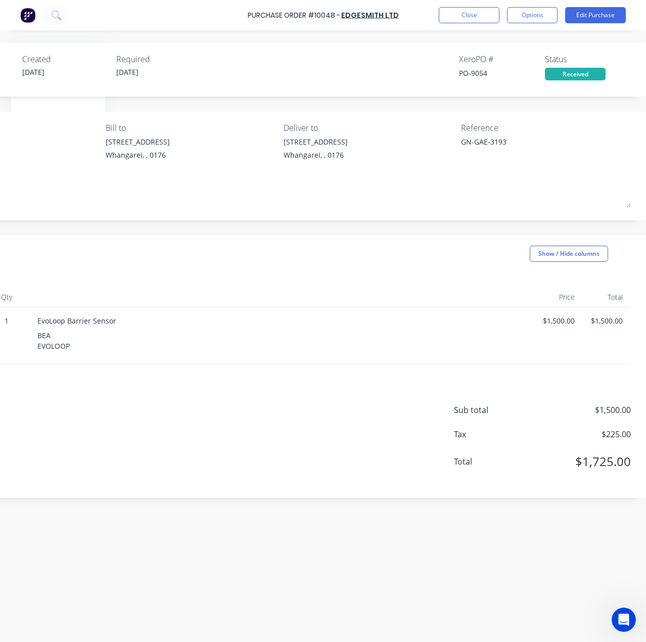
scroll to position [0, 216]
click at [56, 15] on icon at bounding box center [56, 15] width 10 height 10
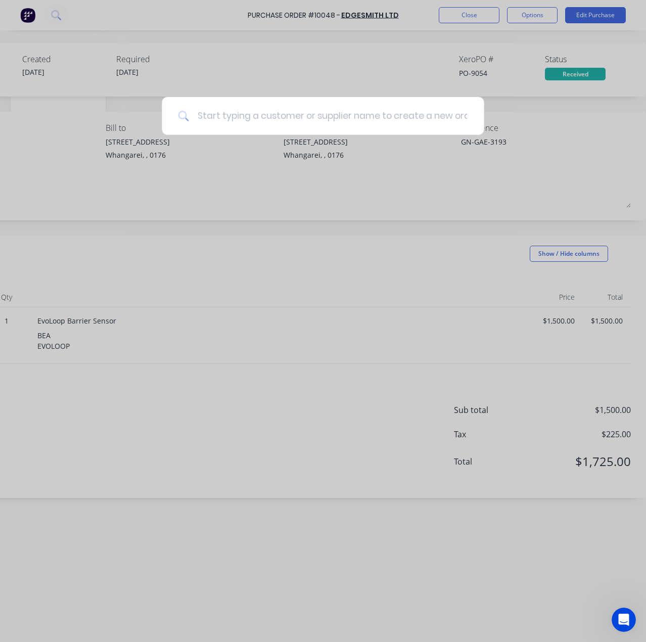
type textarea "x"
type input "1"
type textarea "x"
type input "10"
type textarea "x"
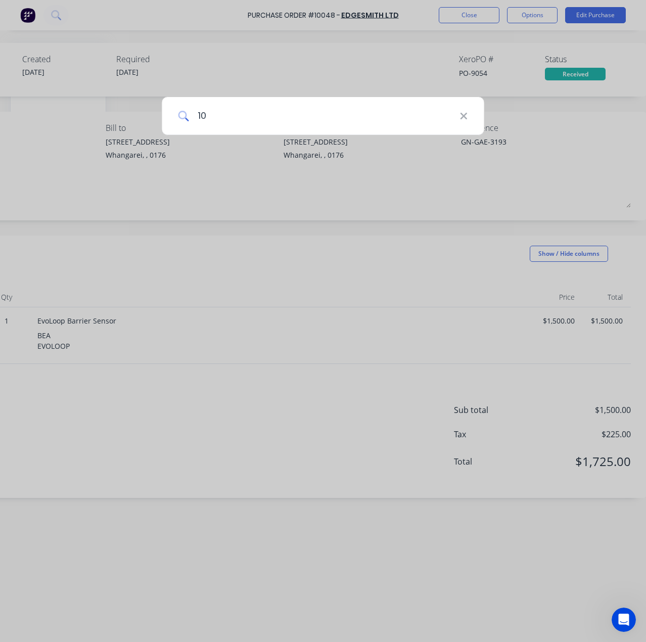
type input "100"
type textarea "x"
type input "1006"
type textarea "x"
type input "10060"
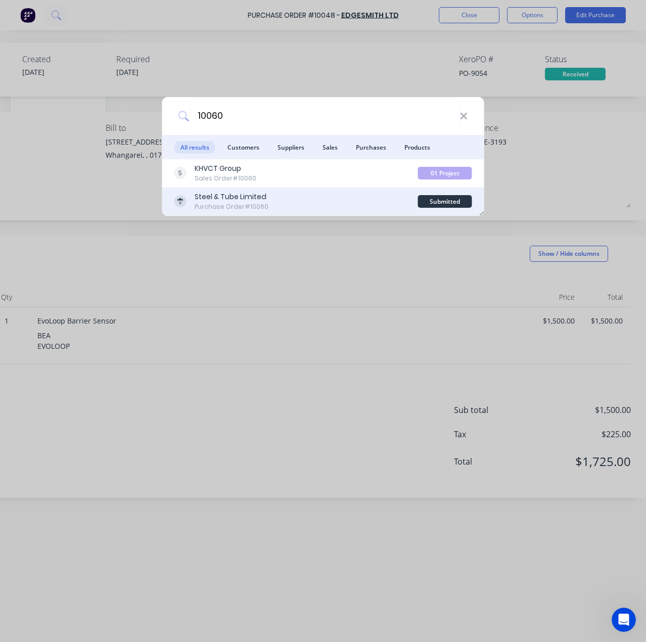
click at [359, 198] on div "Steel & Tube Limited Purchase Order #10060" at bounding box center [296, 202] width 244 height 20
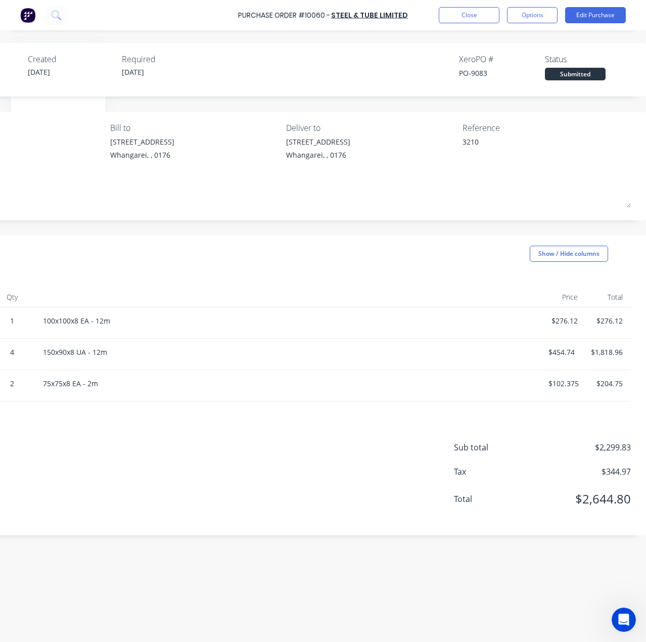
scroll to position [0, 210]
click at [60, 13] on icon at bounding box center [56, 15] width 10 height 10
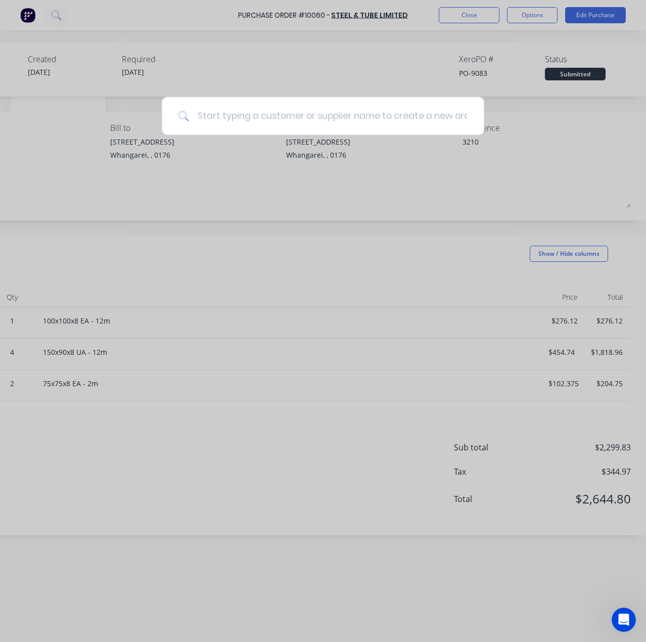
click at [198, 117] on input at bounding box center [328, 116] width 279 height 38
type textarea "x"
type input "1"
type textarea "x"
type input "10"
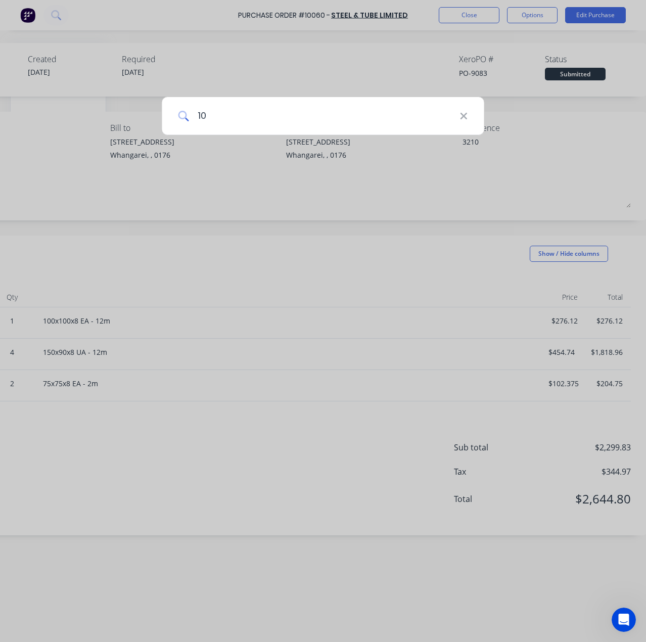
type textarea "x"
type input "100"
type textarea "x"
type input "1003"
type textarea "x"
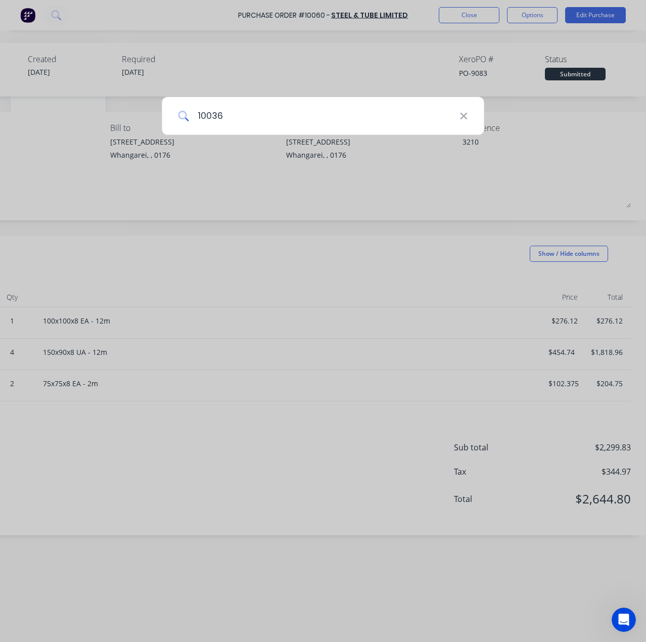
type input "10036"
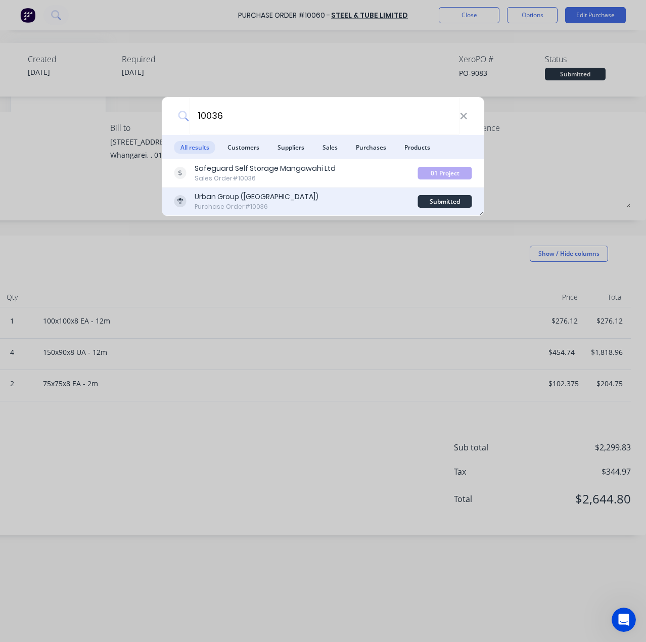
click at [303, 197] on div "Urban Group (NZ) Purchase Order #10036" at bounding box center [296, 202] width 244 height 20
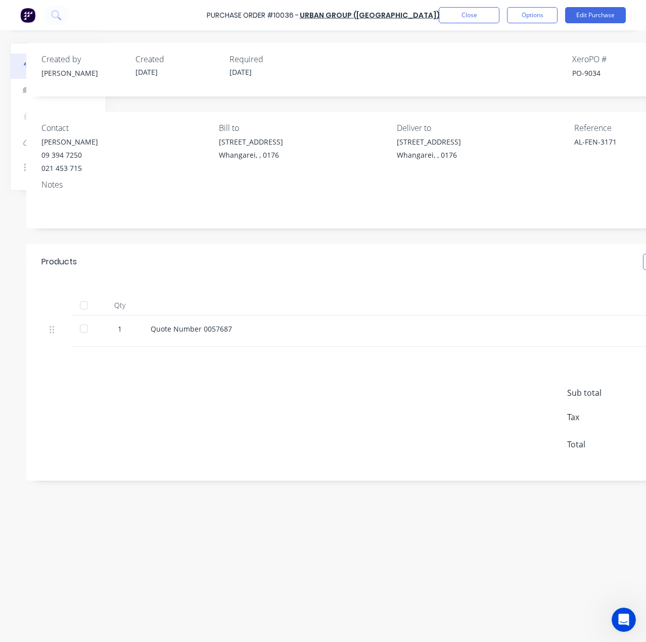
scroll to position [0, 216]
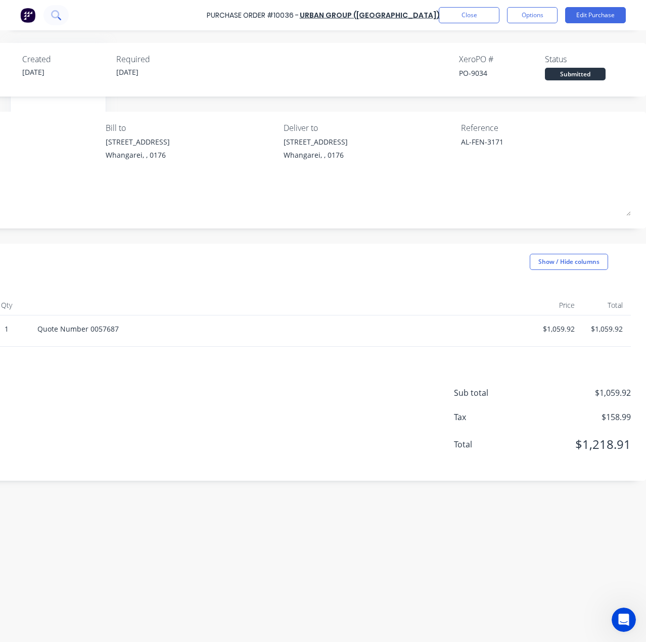
click at [54, 15] on icon at bounding box center [56, 15] width 10 height 10
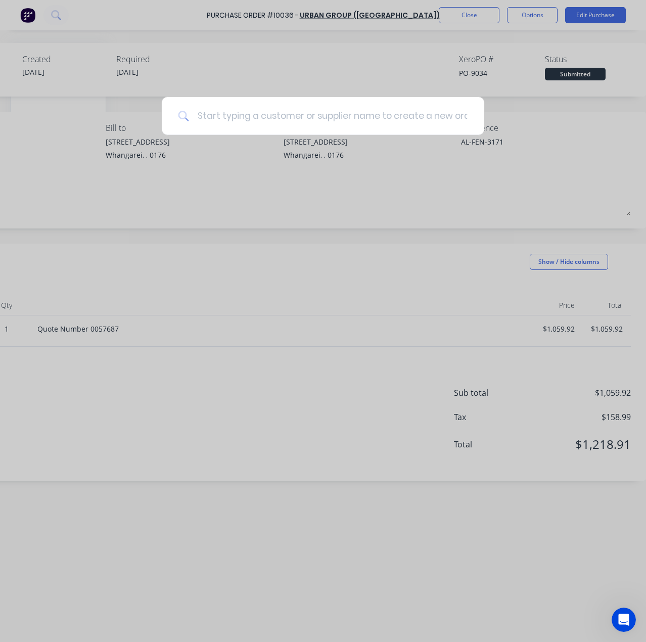
type textarea "x"
type input "1"
type textarea "x"
type input "10"
type textarea "x"
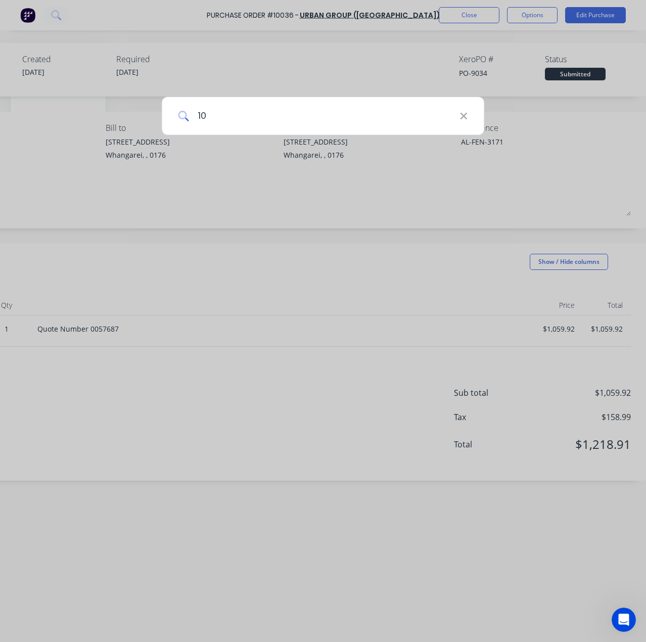
type input "100"
type textarea "x"
type input "1005"
type textarea "x"
type input "10054"
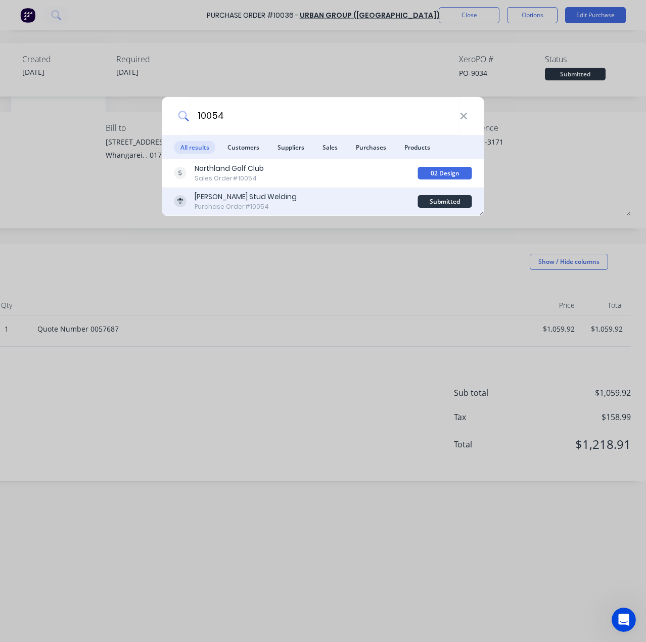
click at [293, 195] on div "Nelson Stud Welding Purchase Order #10054" at bounding box center [296, 202] width 244 height 20
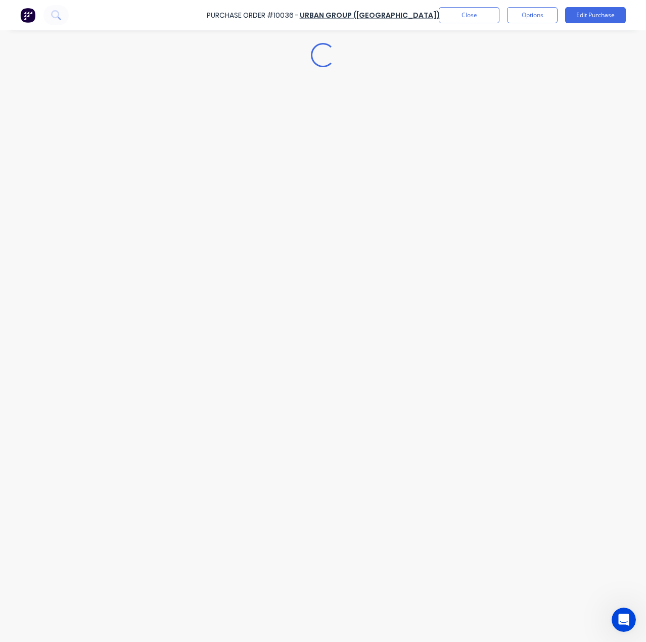
type textarea "x"
